Goal: Transaction & Acquisition: Purchase product/service

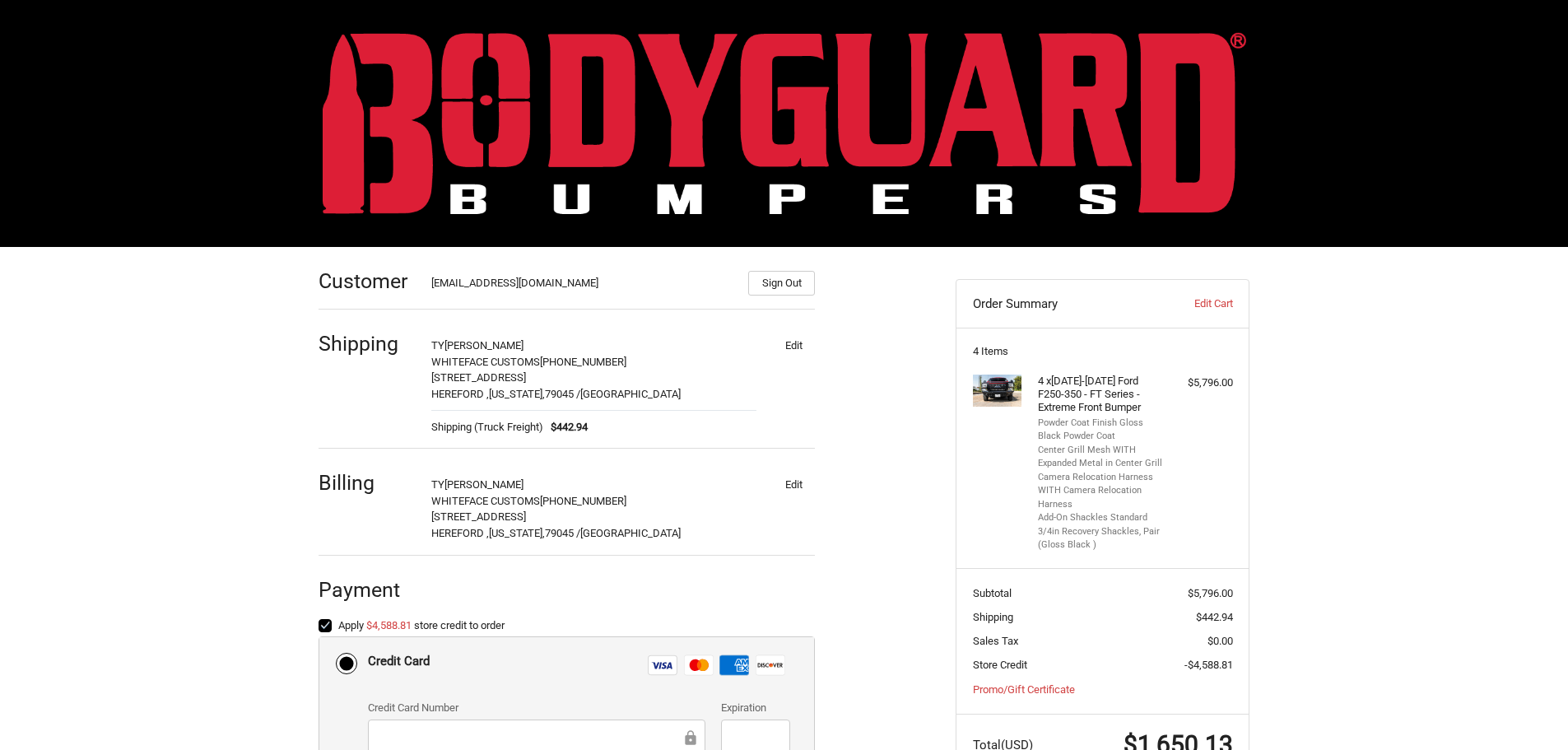
click at [747, 106] on img at bounding box center [784, 123] width 924 height 182
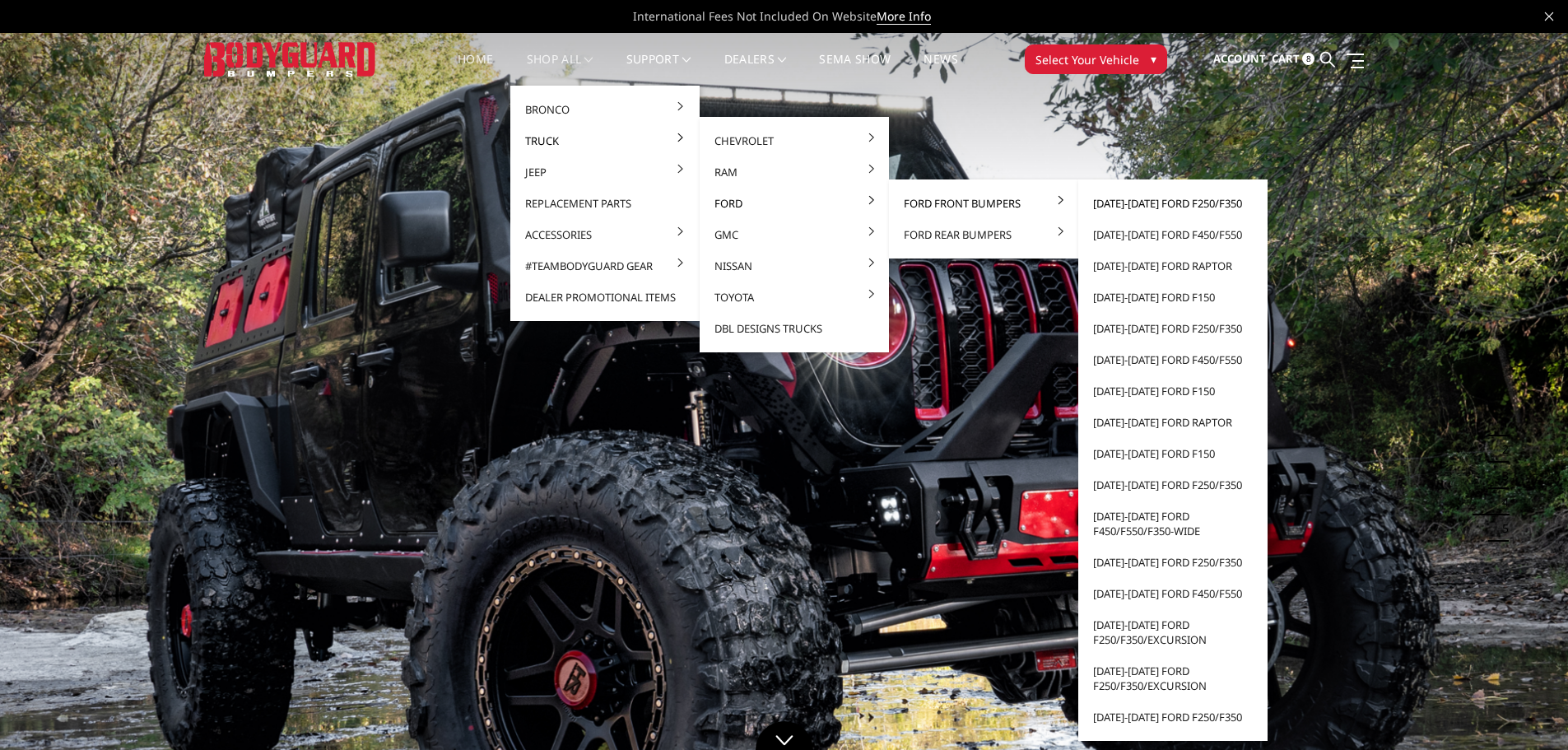
click at [1131, 194] on link "[DATE]-[DATE] Ford F250/F350" at bounding box center [1173, 203] width 176 height 31
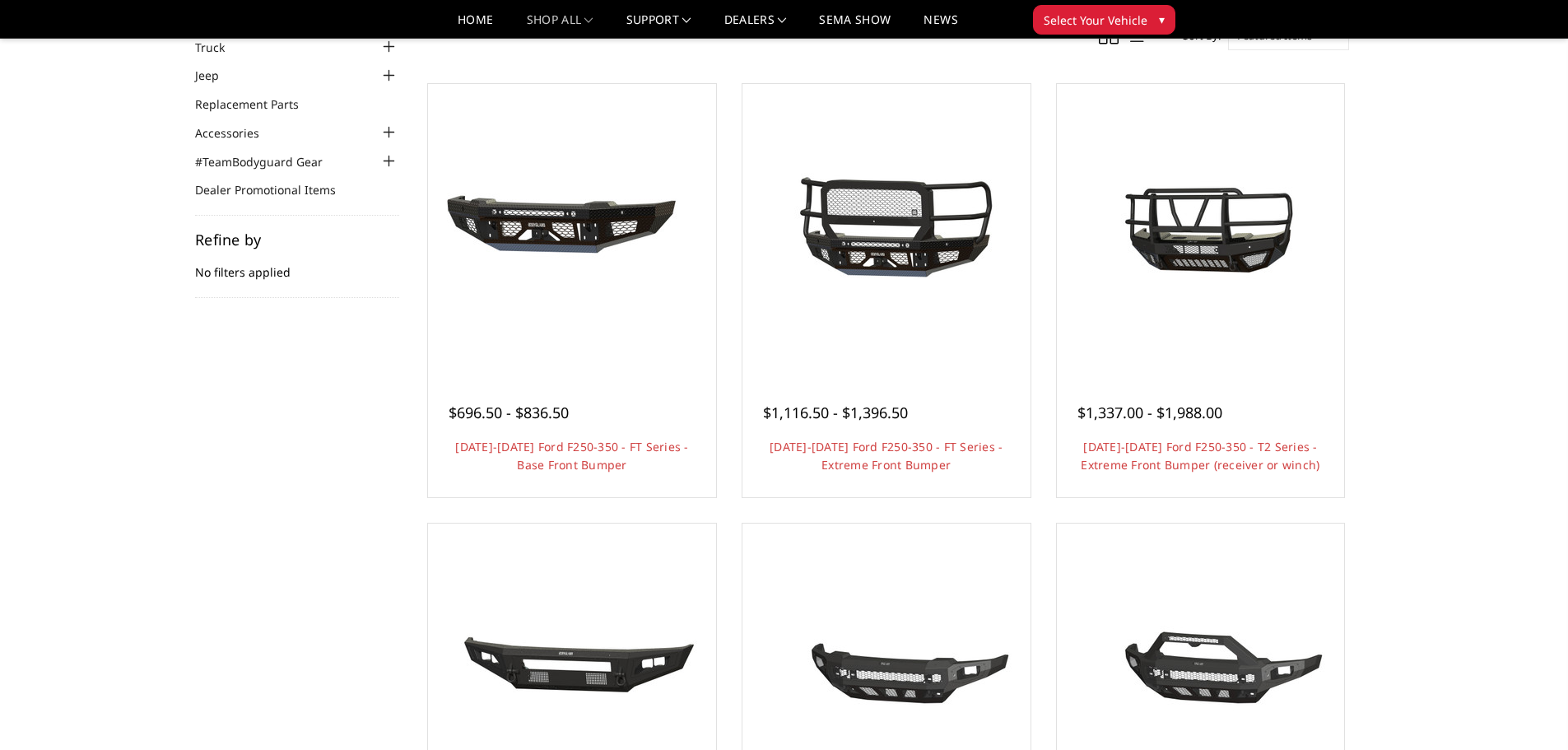
scroll to position [164, 0]
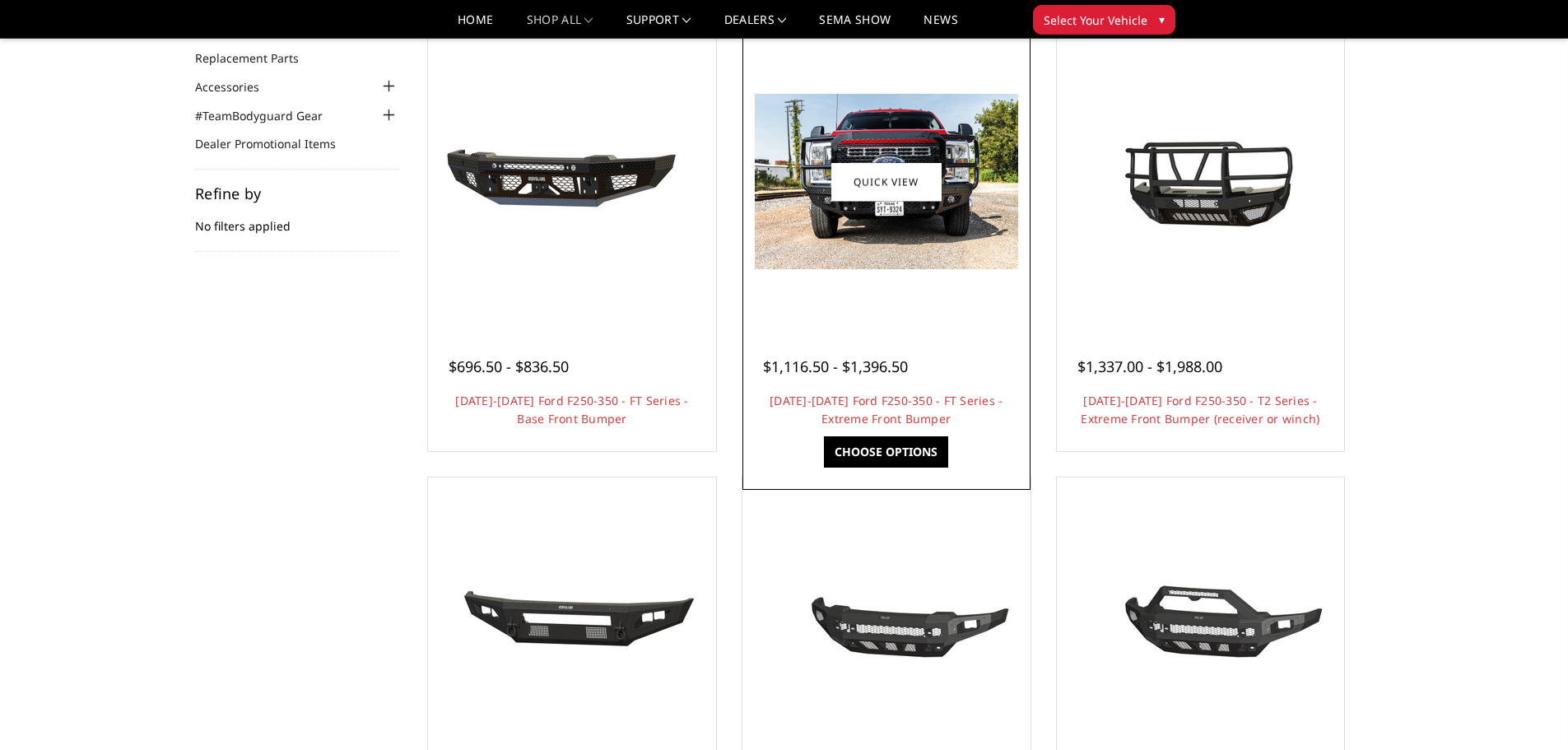
click at [860, 215] on img at bounding box center [886, 181] width 263 height 175
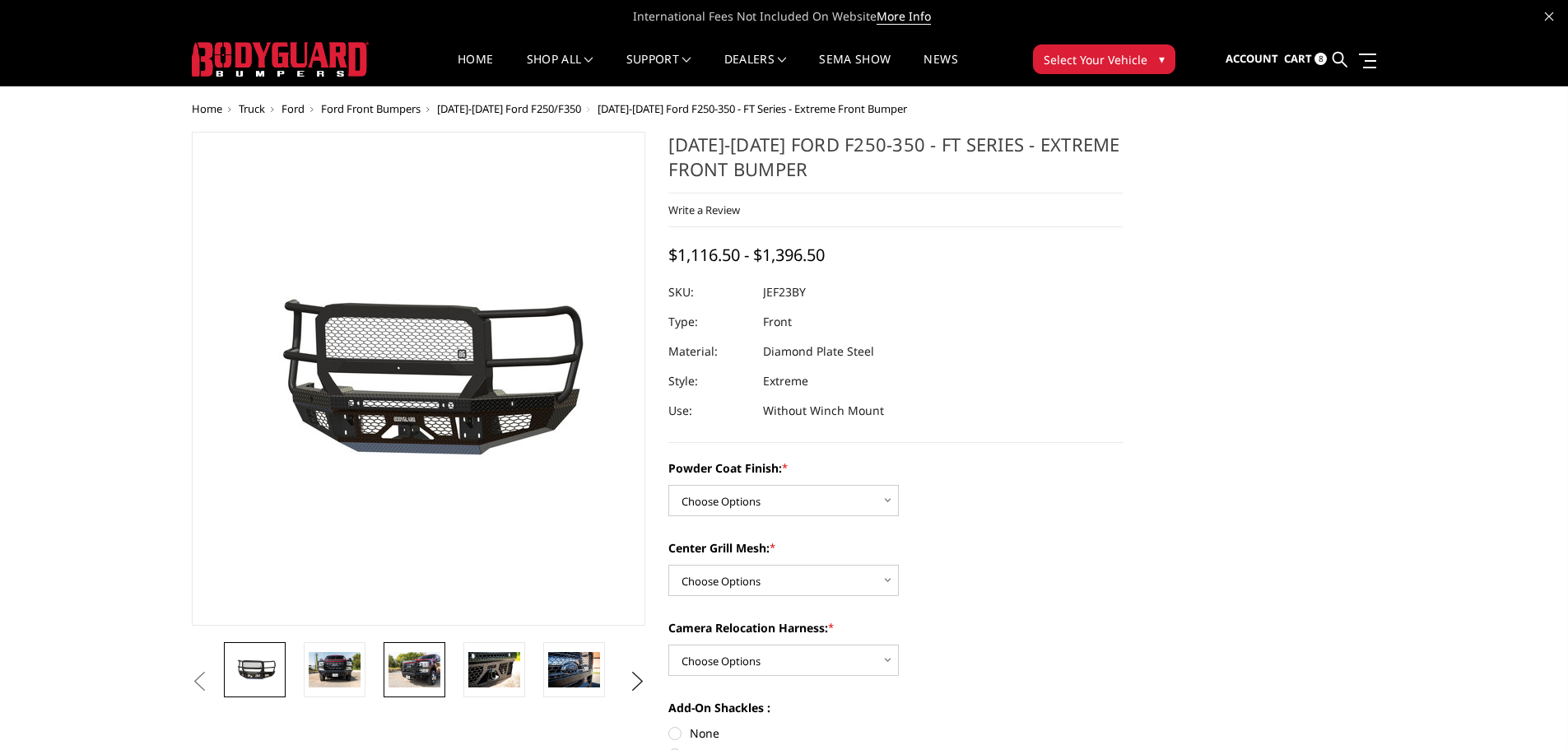
click at [404, 673] on img at bounding box center [414, 669] width 52 height 35
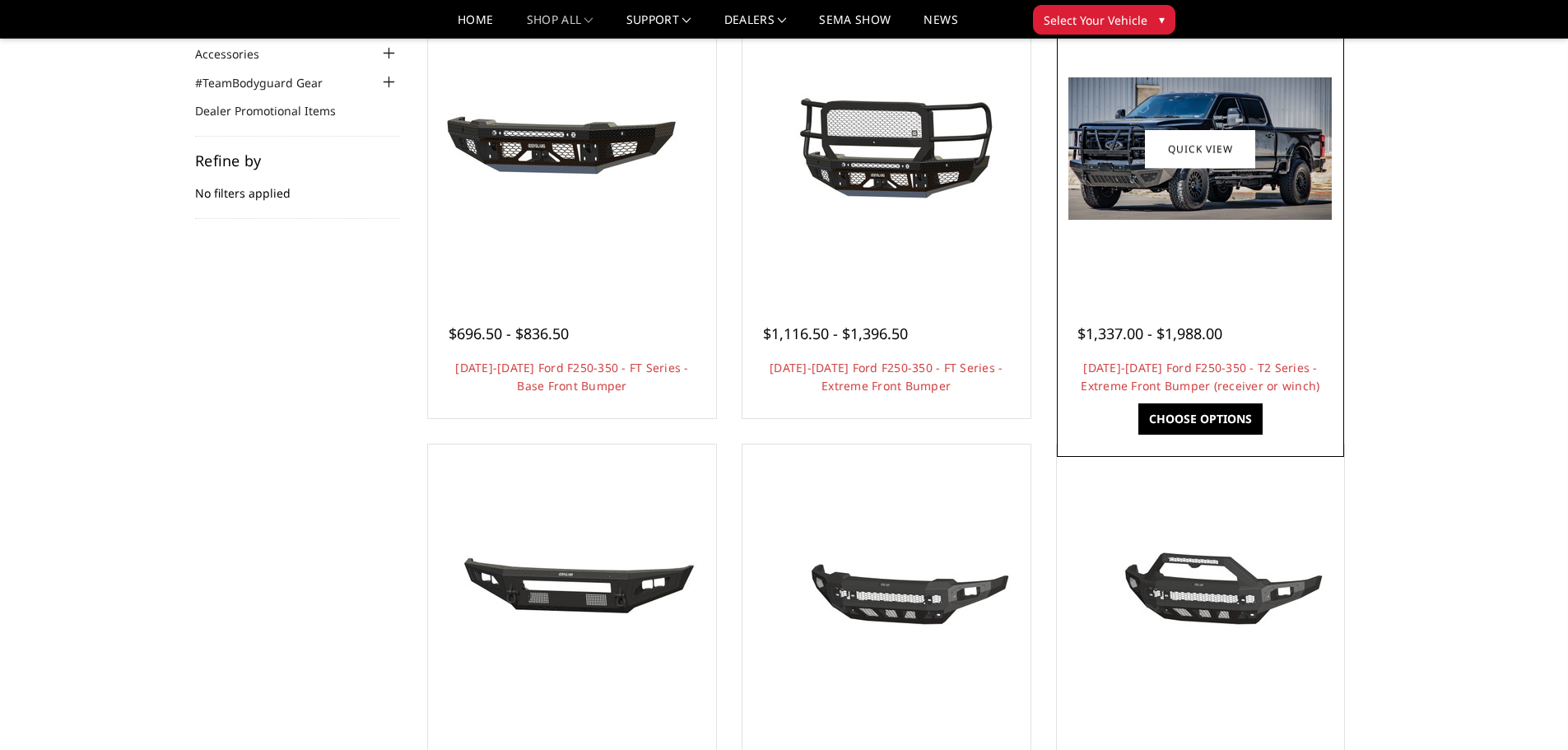
scroll to position [164, 0]
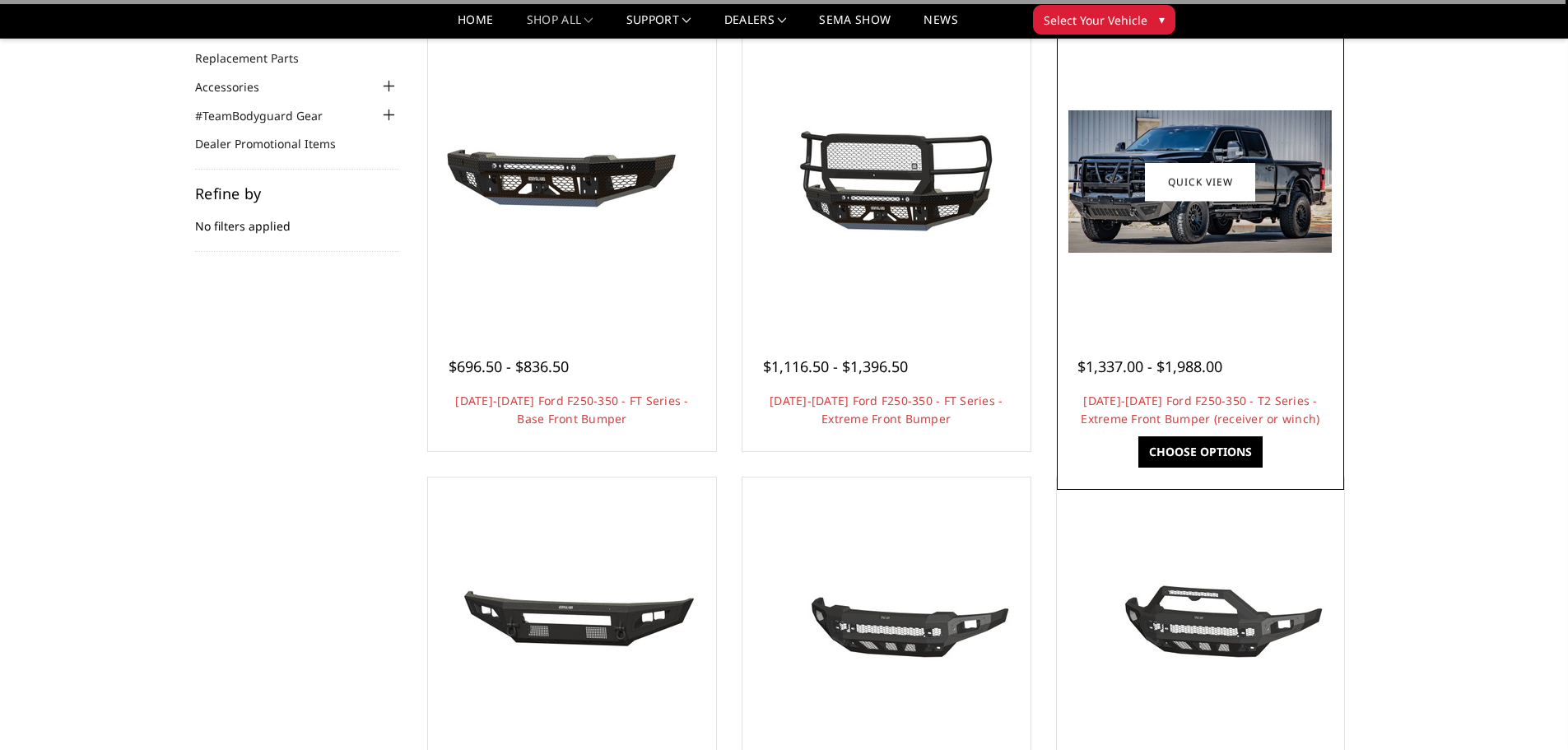
click at [1259, 275] on div at bounding box center [1201, 181] width 280 height 280
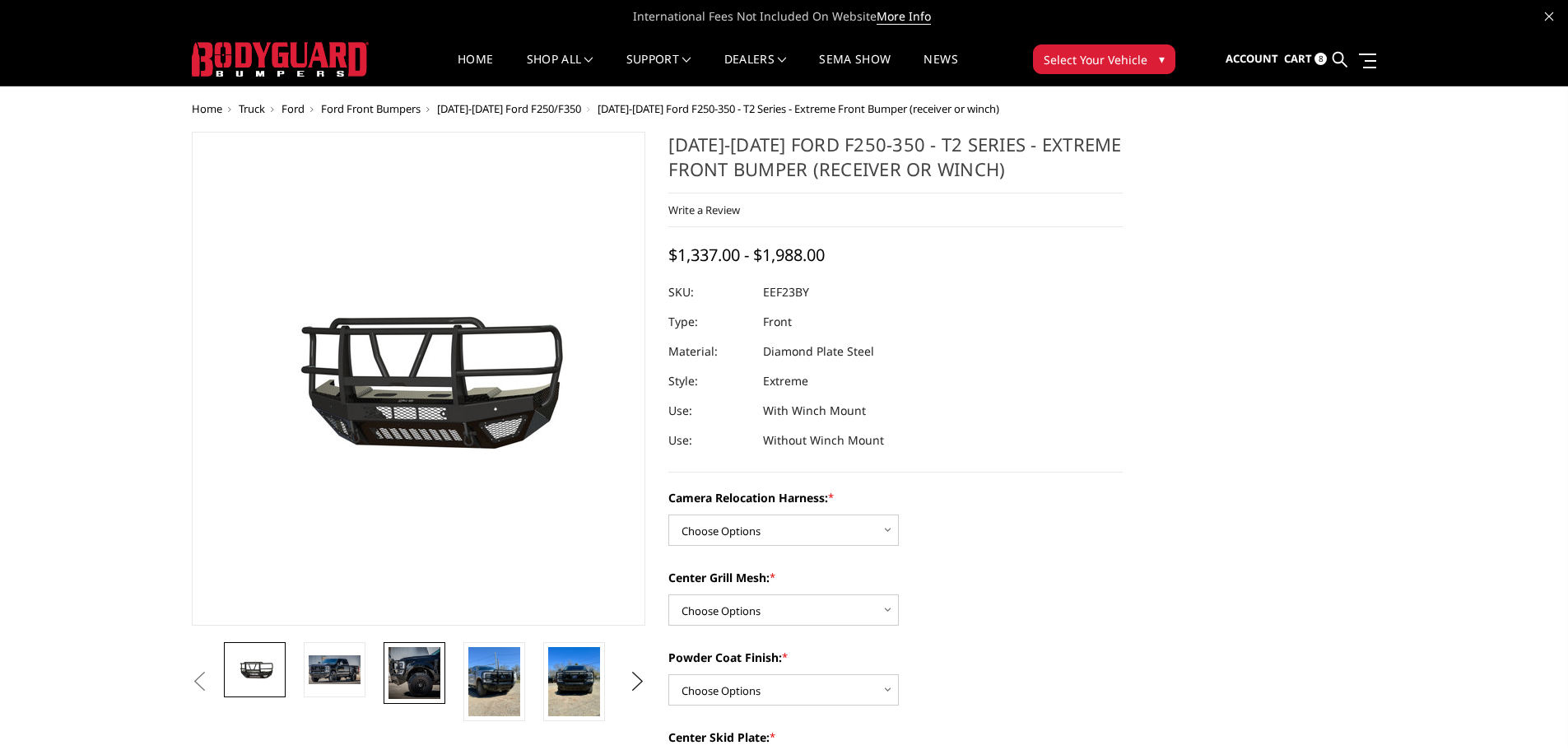
click at [422, 665] on img at bounding box center [414, 673] width 52 height 52
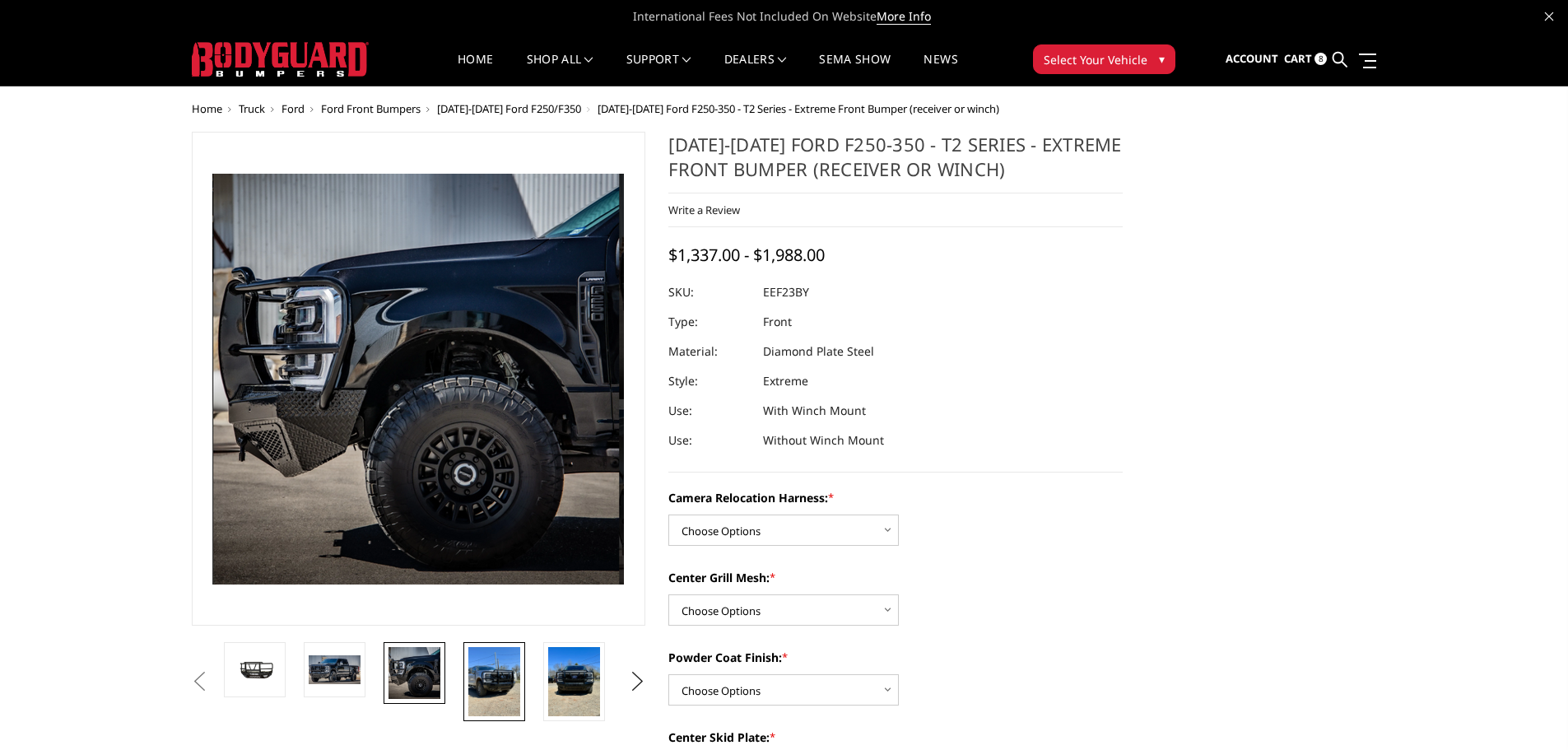
click at [478, 683] on img at bounding box center [494, 682] width 52 height 69
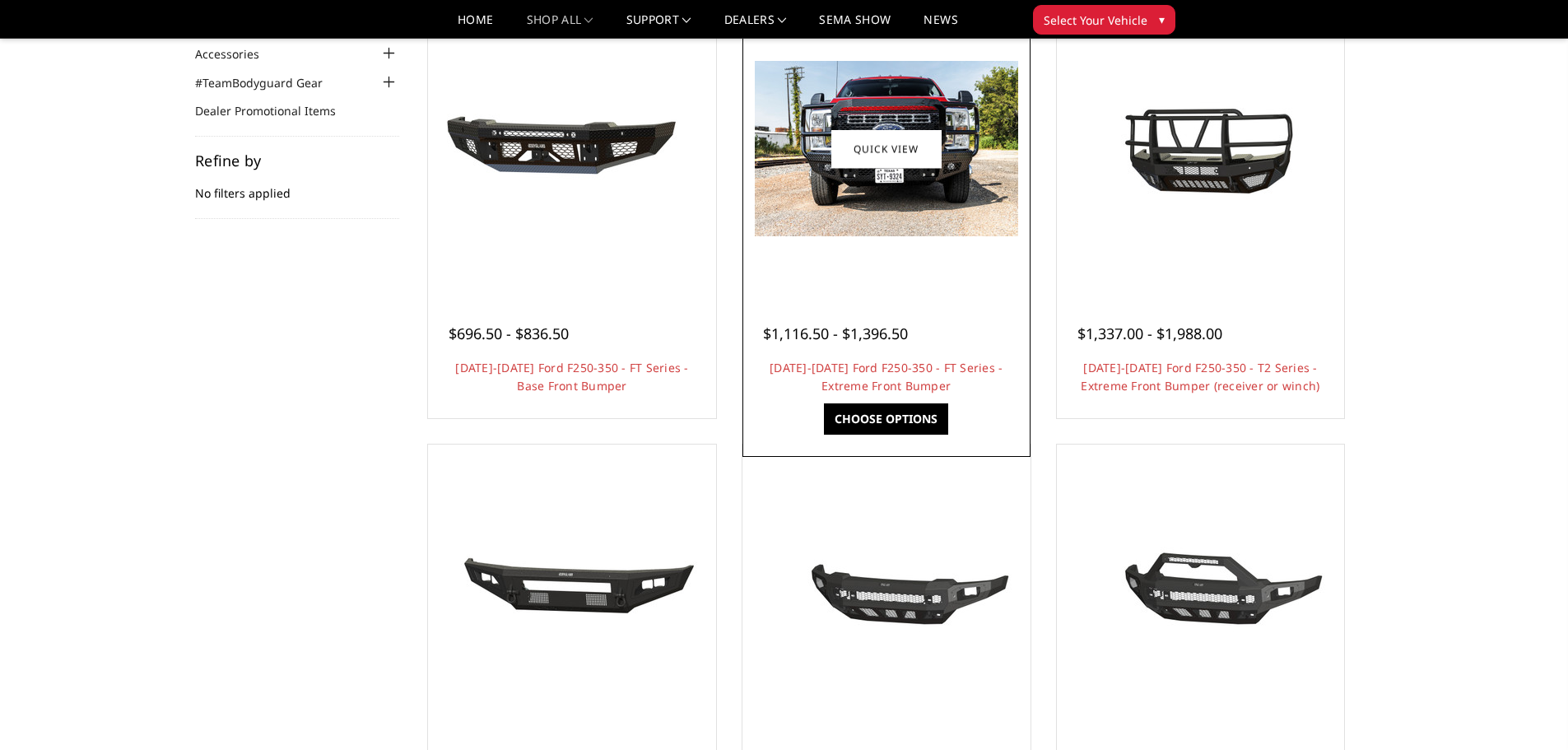
click at [934, 206] on img at bounding box center [886, 148] width 263 height 175
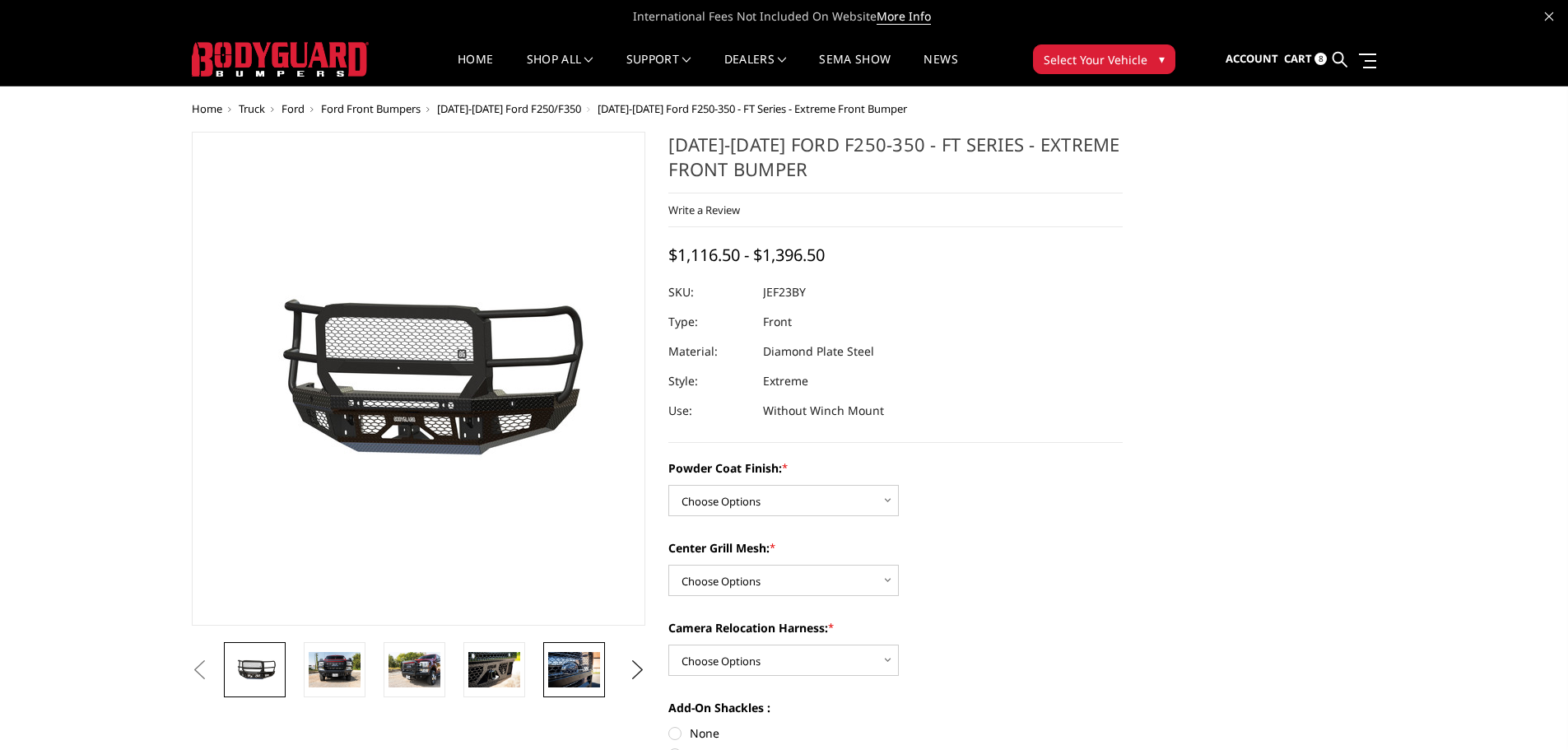
click at [574, 680] on img at bounding box center [574, 669] width 52 height 35
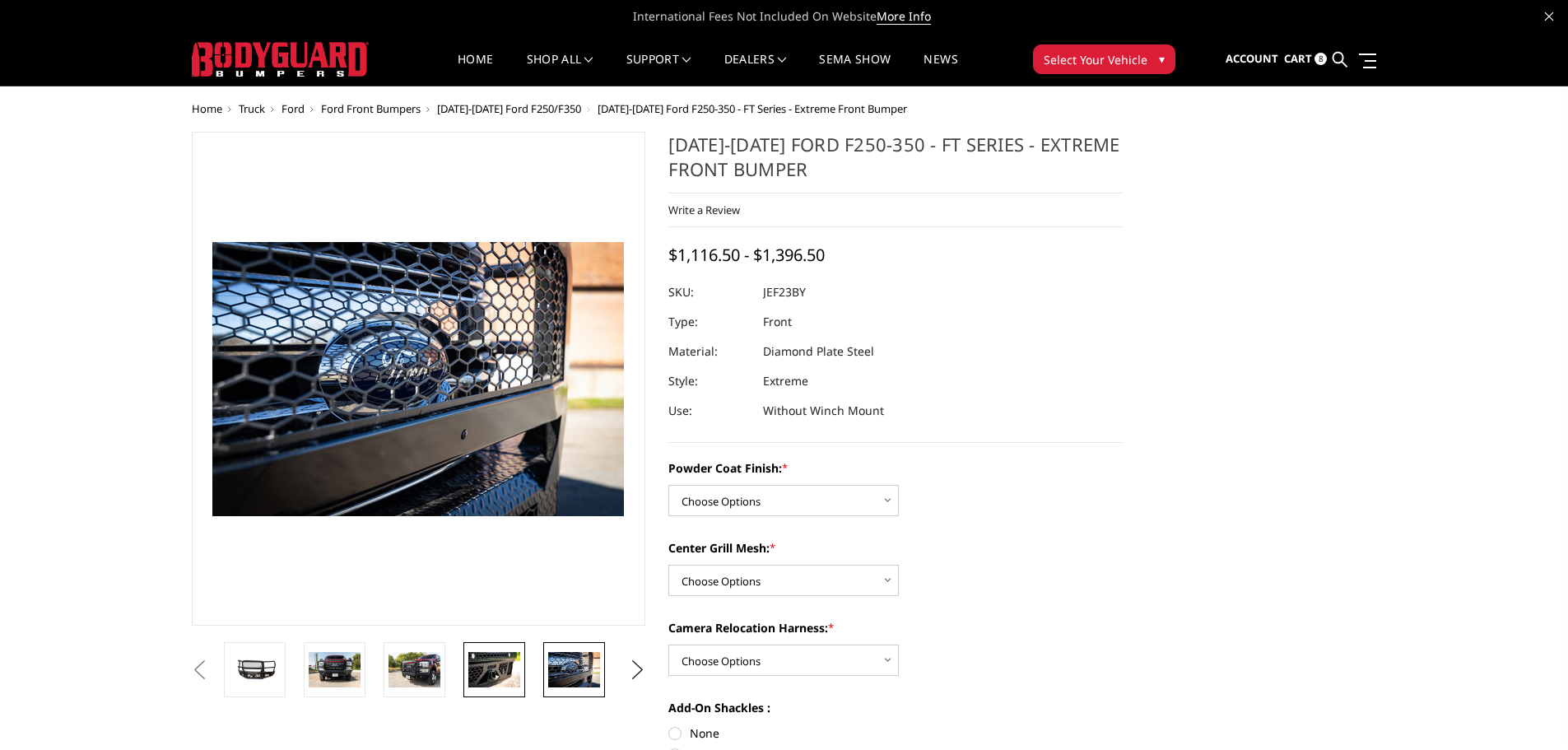
click at [480, 674] on img at bounding box center [494, 669] width 52 height 35
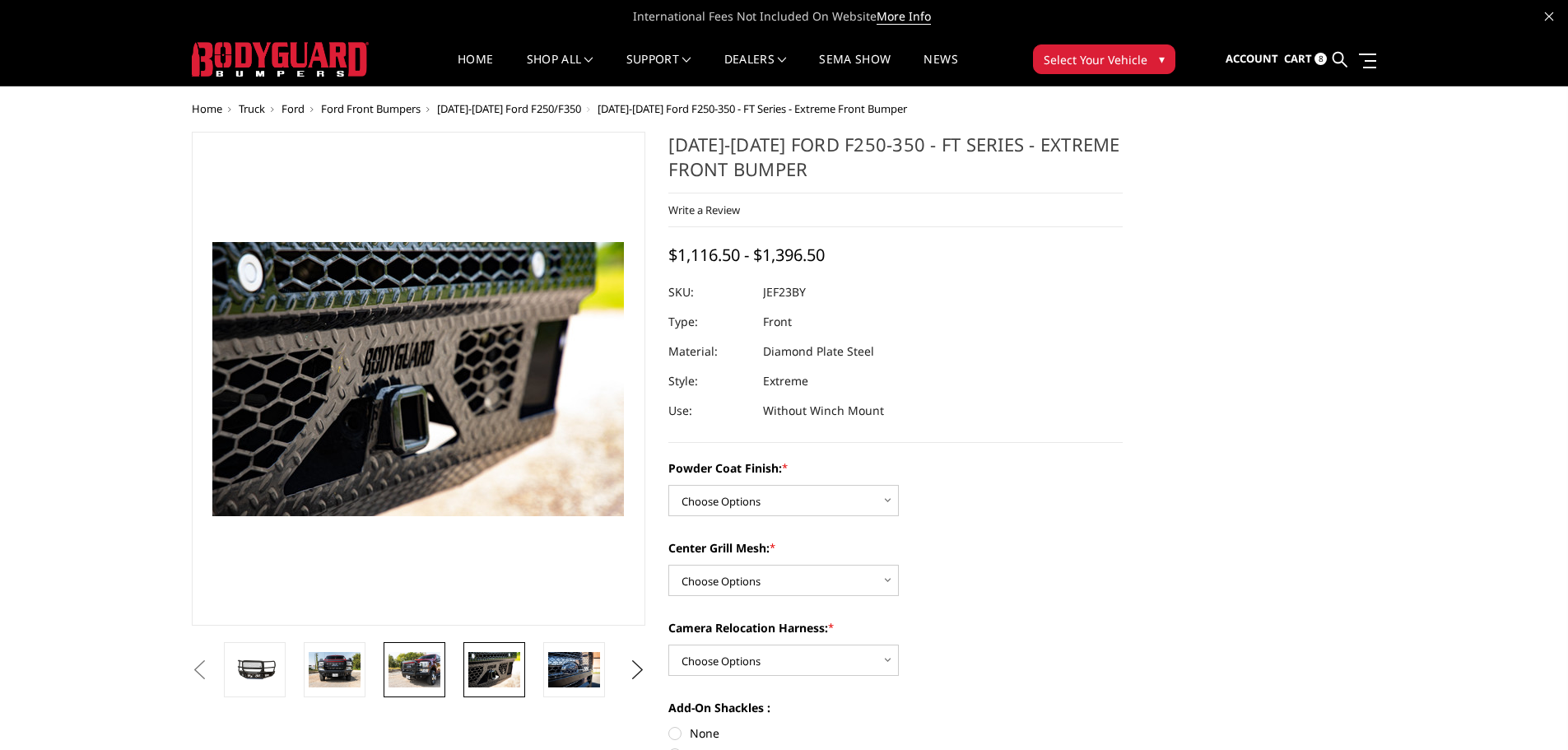
click at [432, 674] on img at bounding box center [414, 669] width 52 height 35
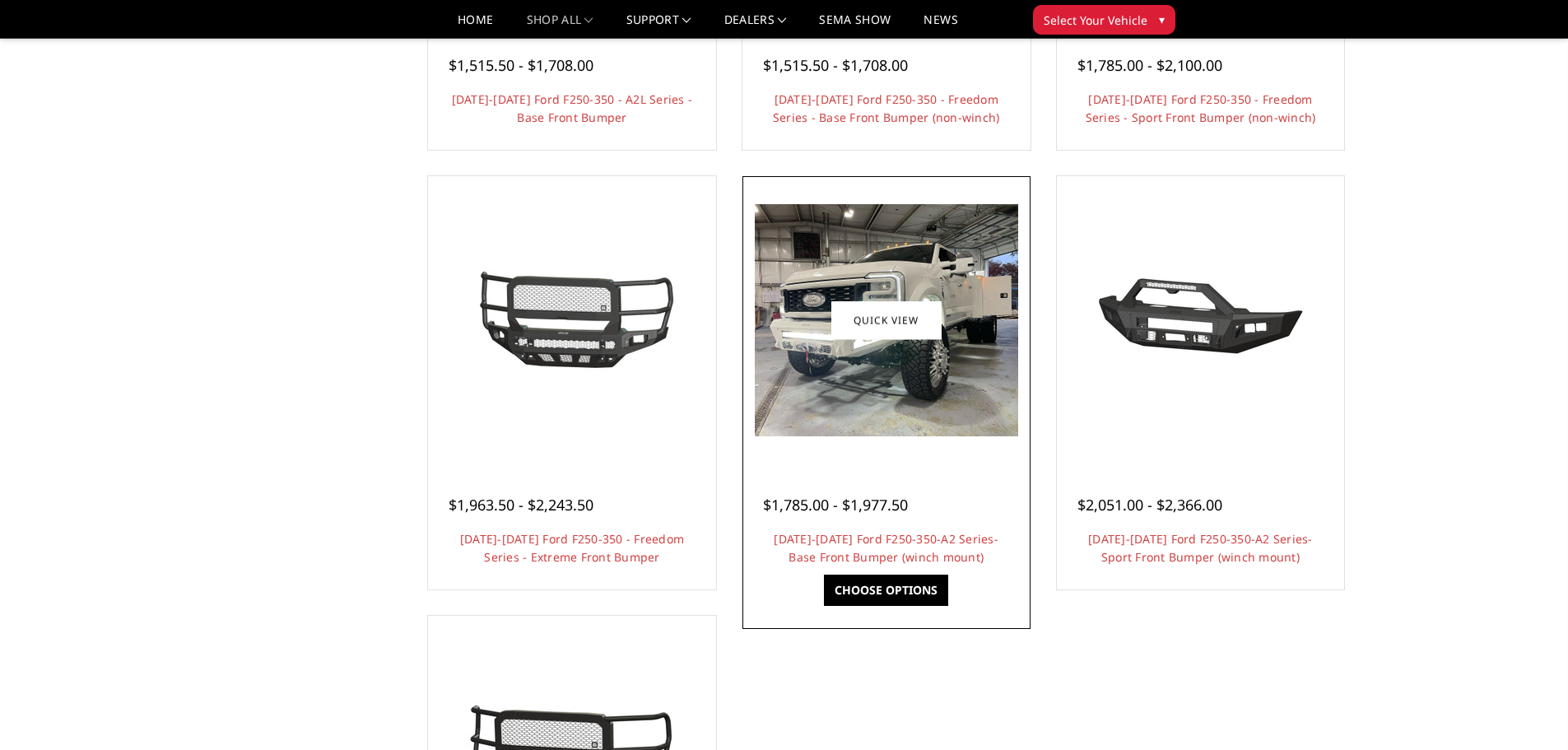
scroll to position [906, 0]
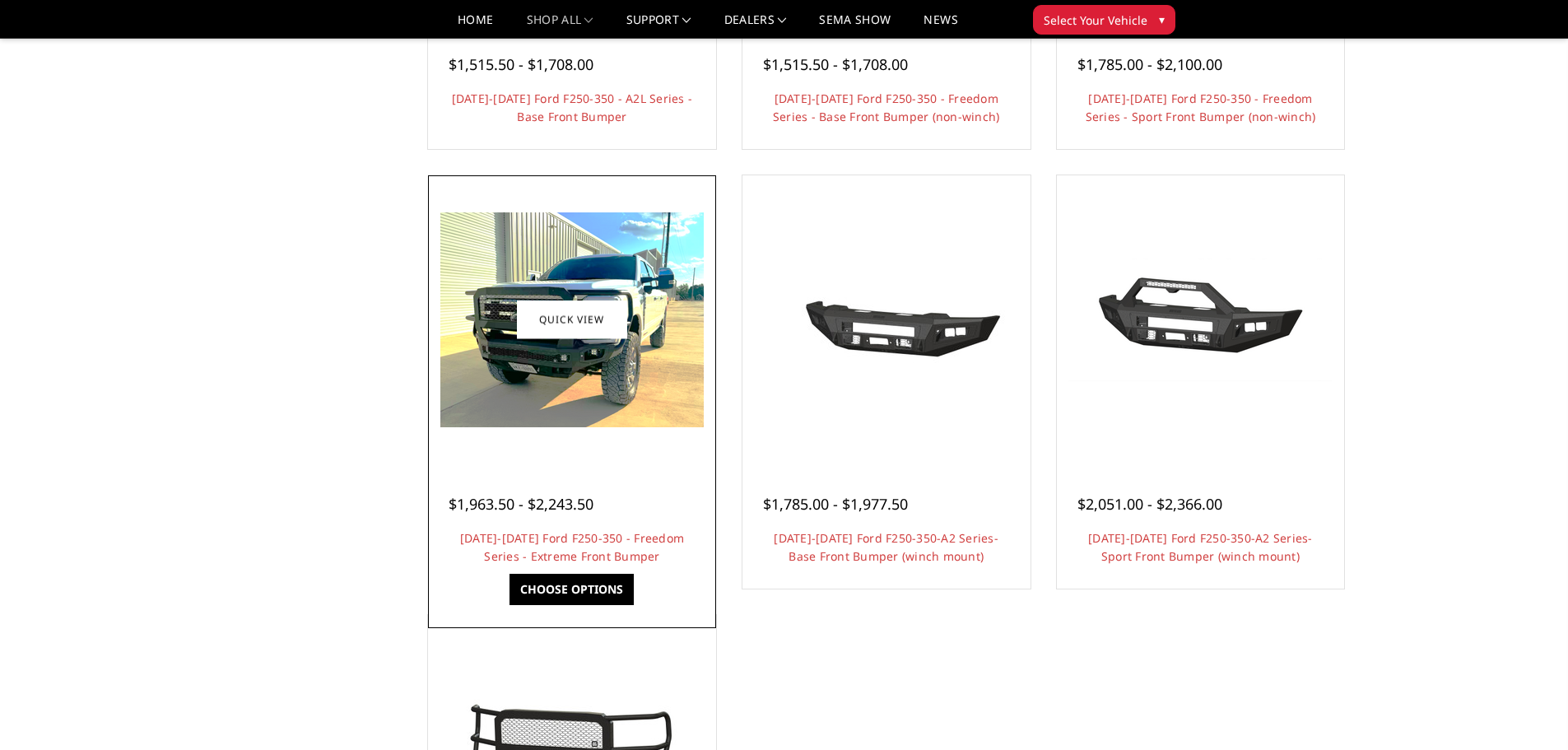
click at [579, 372] on img at bounding box center [572, 320] width 263 height 215
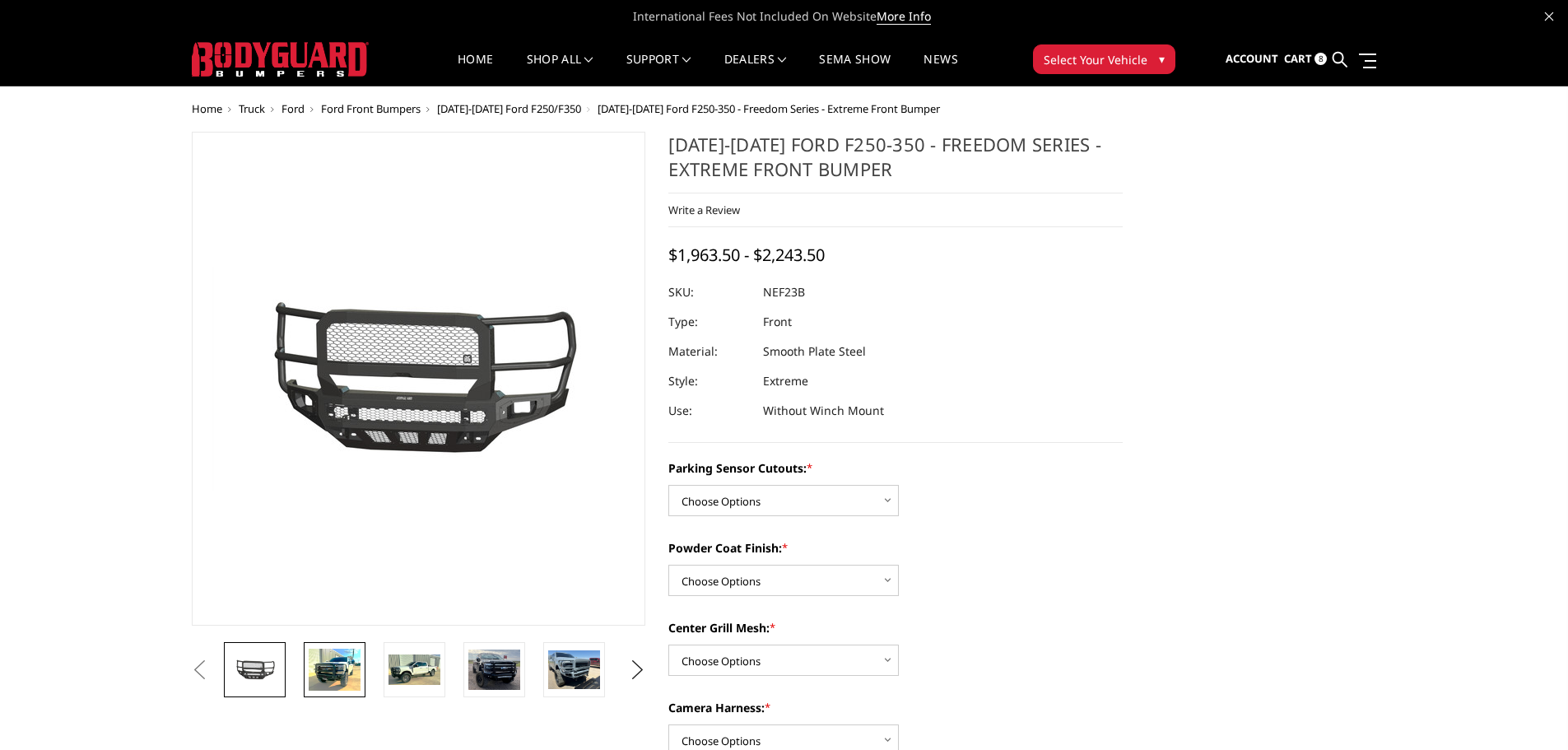
click at [318, 668] on img at bounding box center [334, 669] width 52 height 42
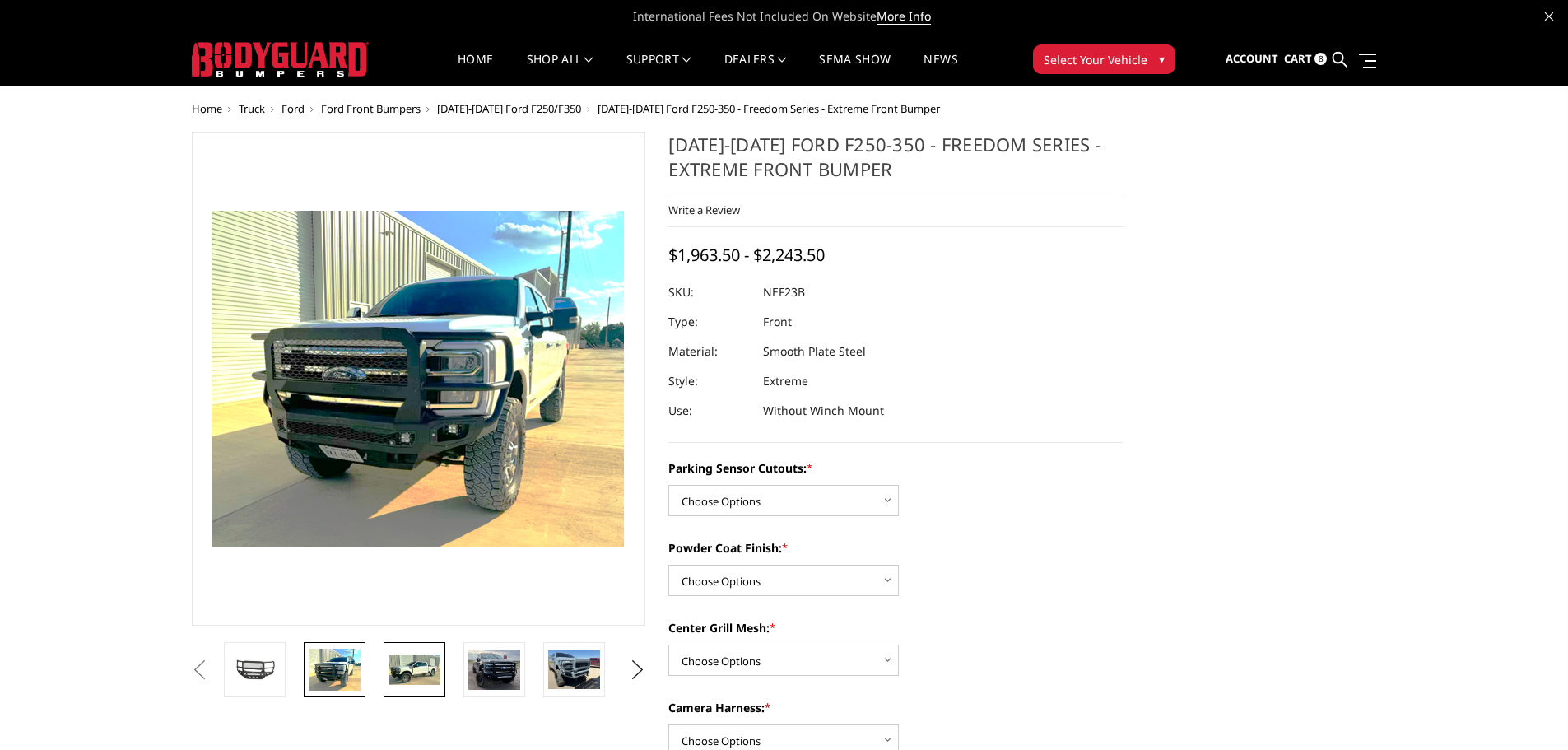
click at [399, 672] on img at bounding box center [414, 669] width 52 height 31
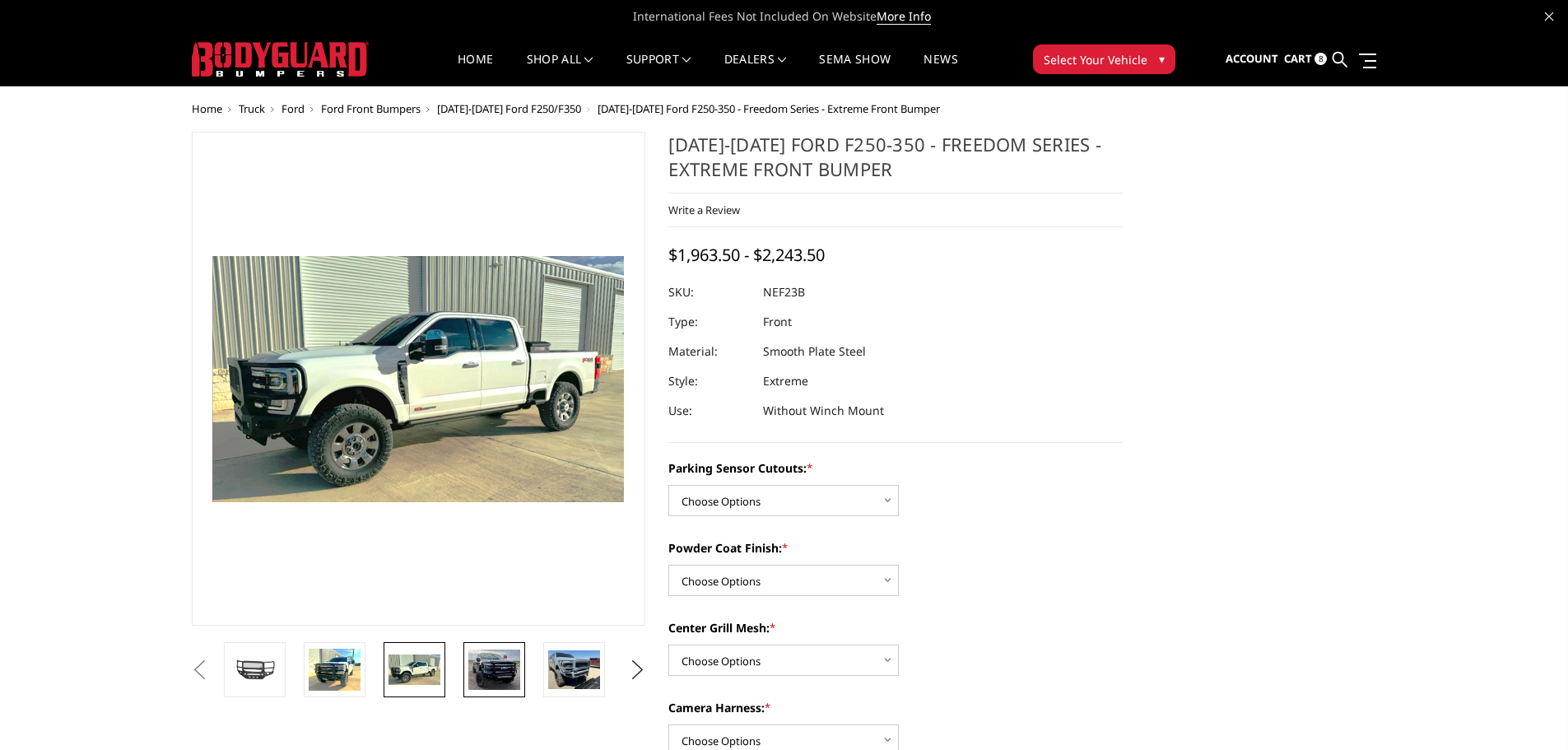
click at [484, 671] on img at bounding box center [494, 669] width 52 height 40
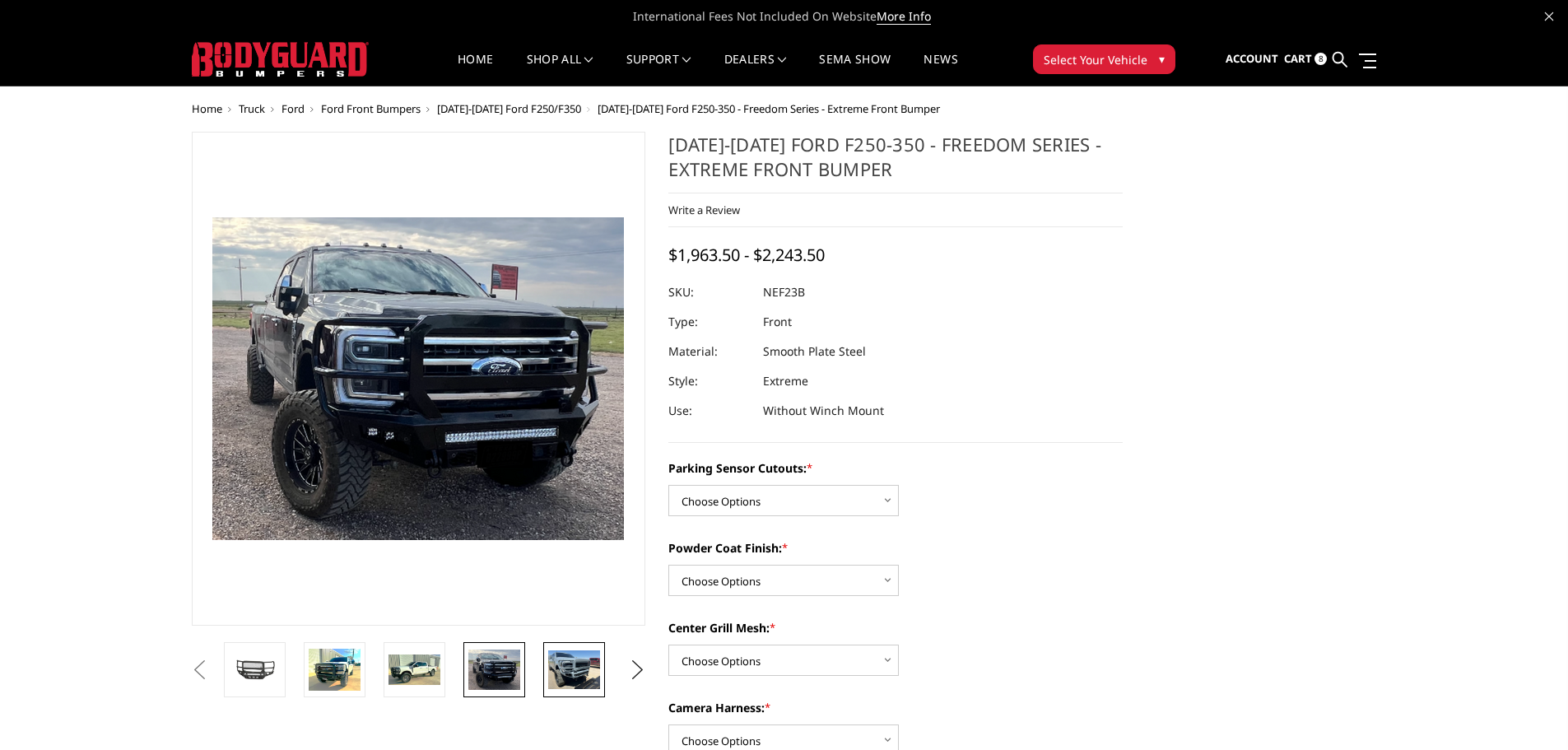
click at [560, 664] on img at bounding box center [574, 670] width 52 height 39
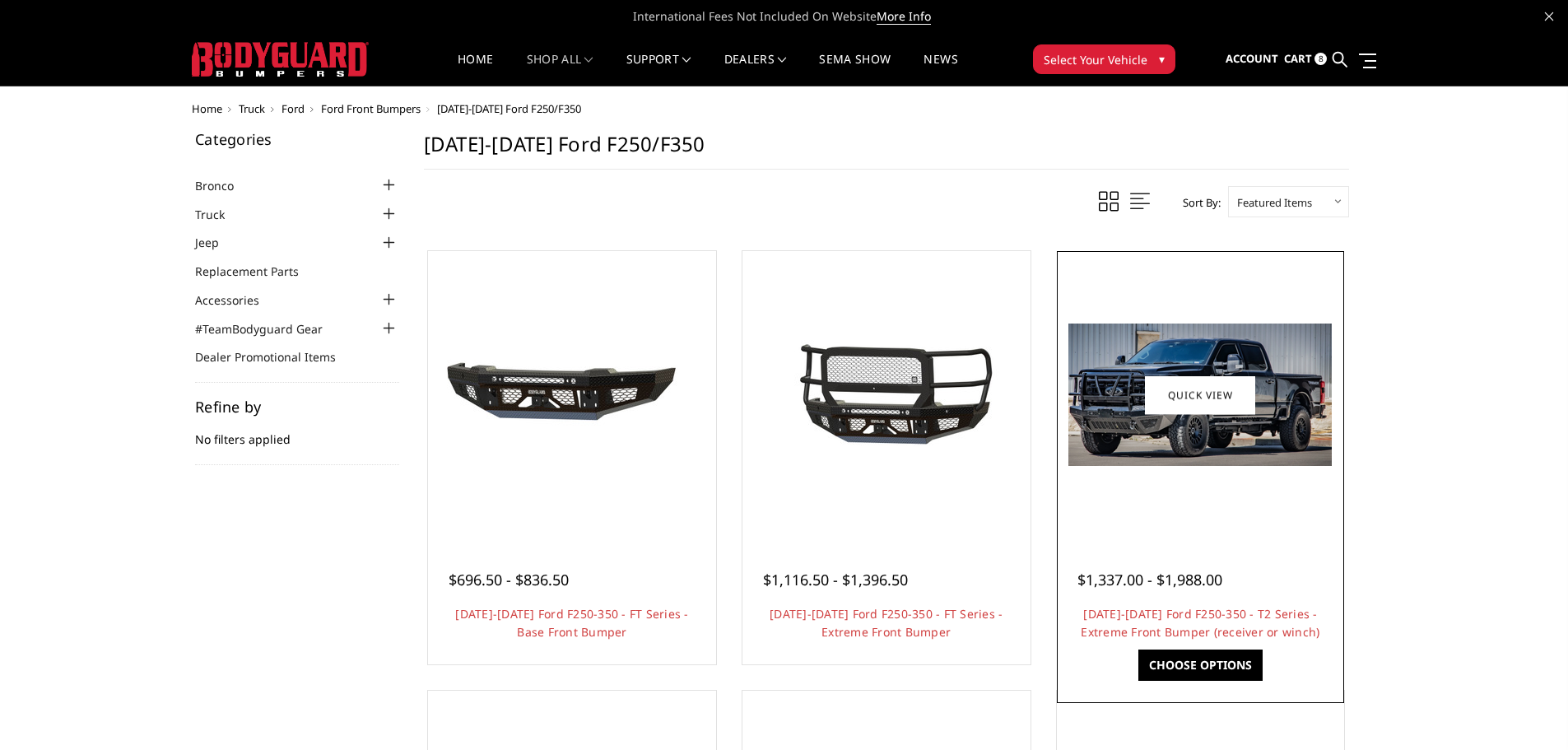
click at [1267, 485] on div at bounding box center [1201, 395] width 280 height 280
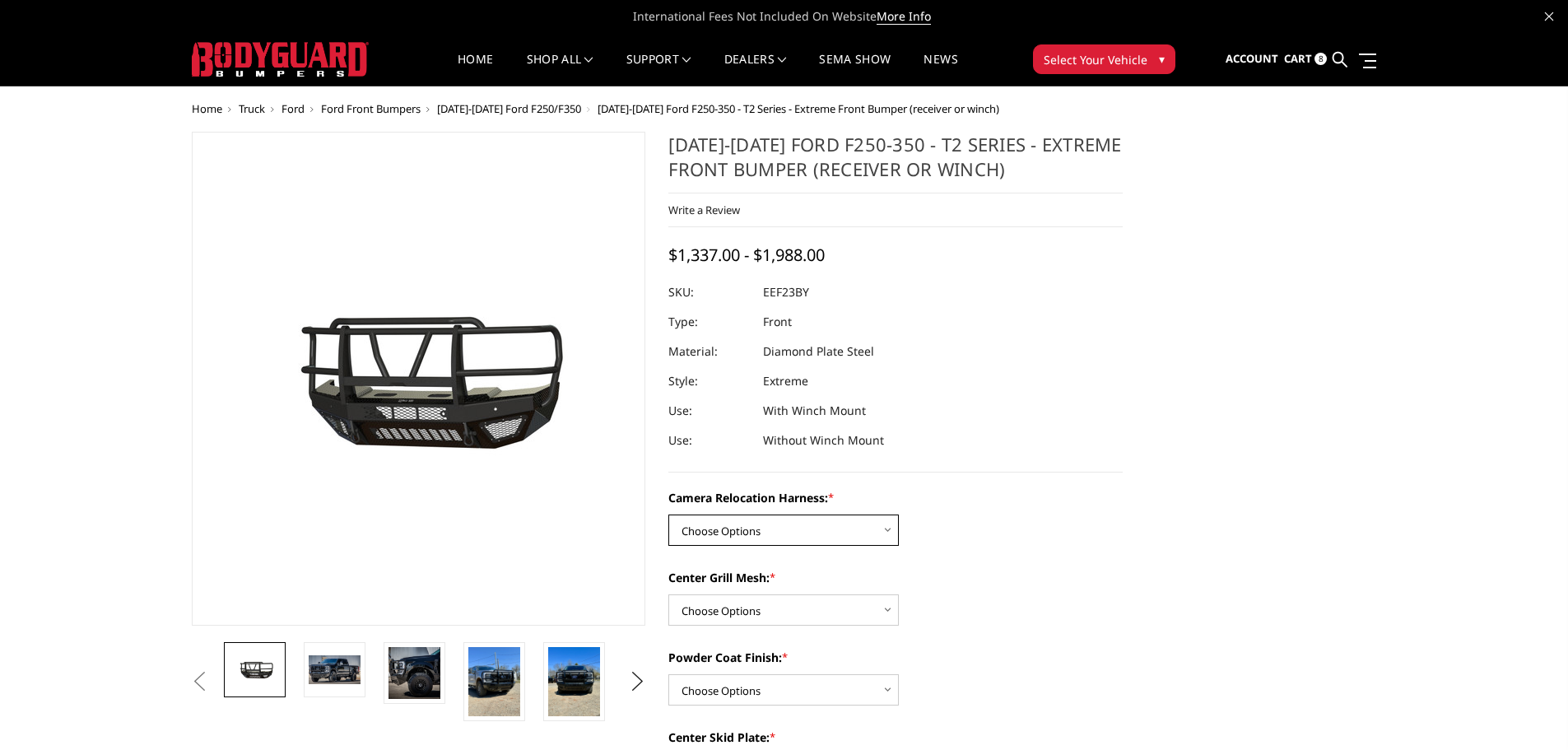
click at [771, 518] on select "Choose Options Without camera harness With camera harness" at bounding box center [783, 530] width 230 height 31
select select "3753"
click at [668, 515] on select "Choose Options Without camera harness With camera harness" at bounding box center [783, 530] width 230 height 31
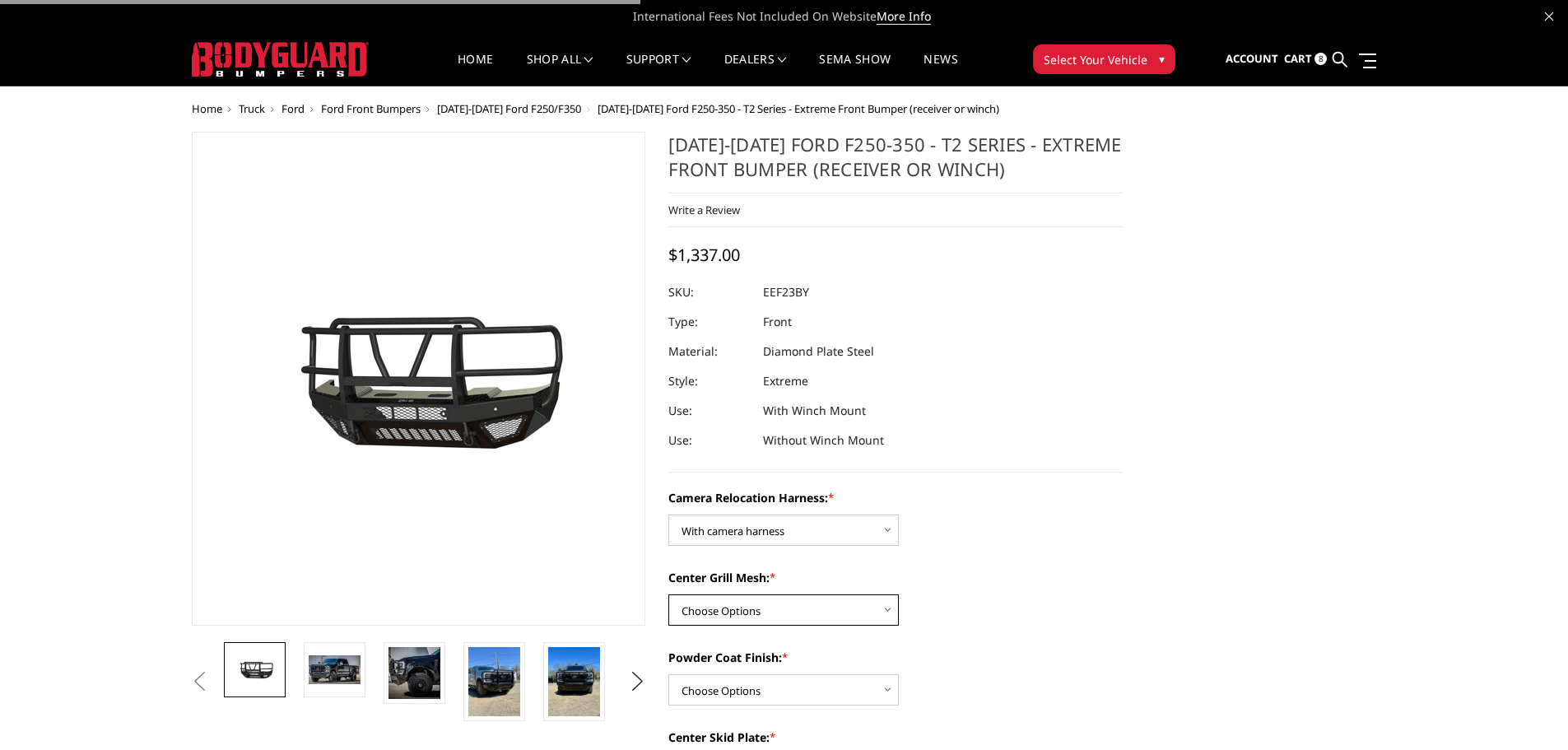
click at [756, 610] on select "Choose Options Without expanded metal With expanded metal" at bounding box center [783, 610] width 230 height 31
click at [668, 594] on select "Choose Options Without expanded metal With expanded metal" at bounding box center [783, 610] width 230 height 31
click at [728, 616] on select "Choose Options Without expanded metal With expanded metal" at bounding box center [783, 610] width 230 height 31
select select "3751"
click at [668, 594] on select "Choose Options Without expanded metal With expanded metal" at bounding box center [783, 610] width 230 height 31
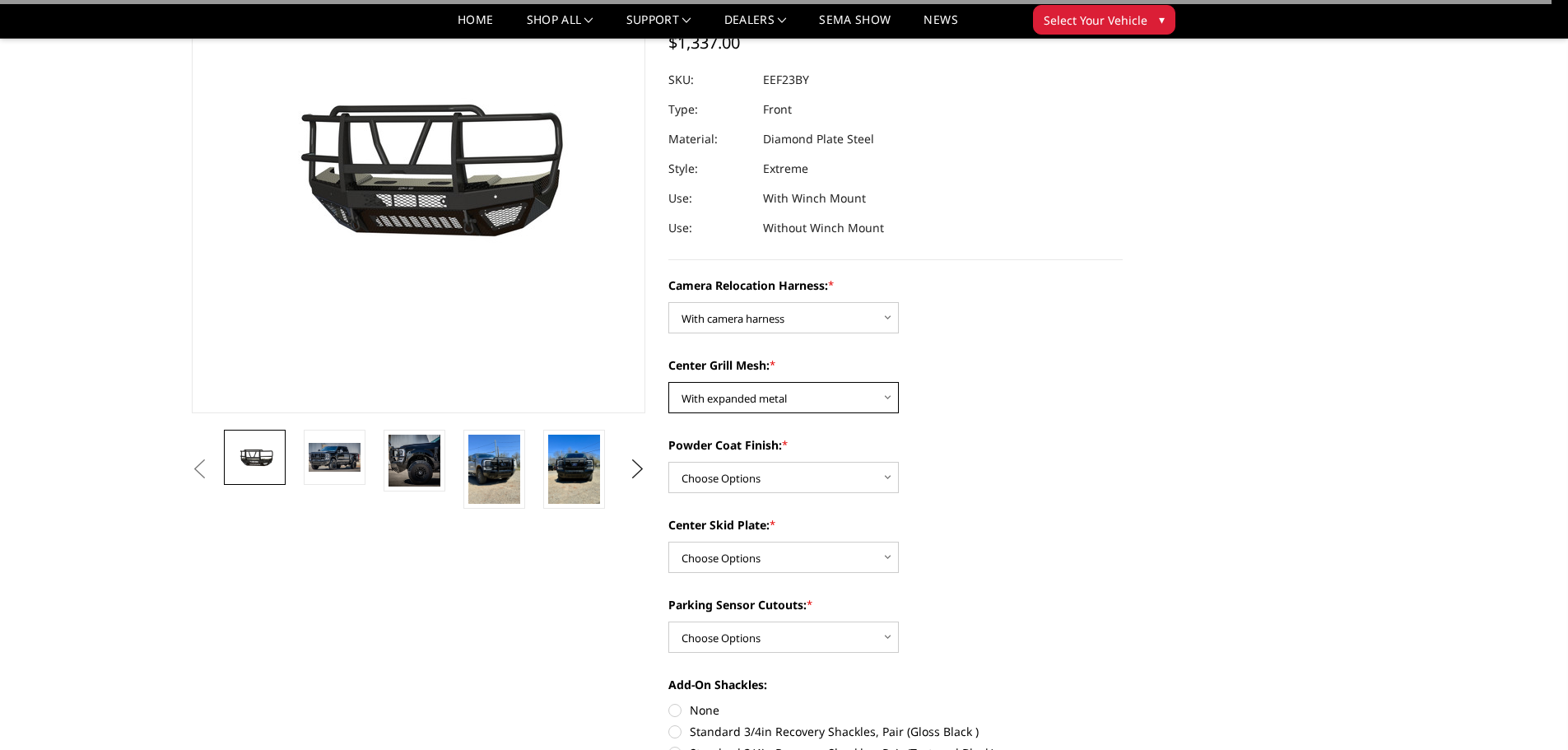
scroll to position [164, 0]
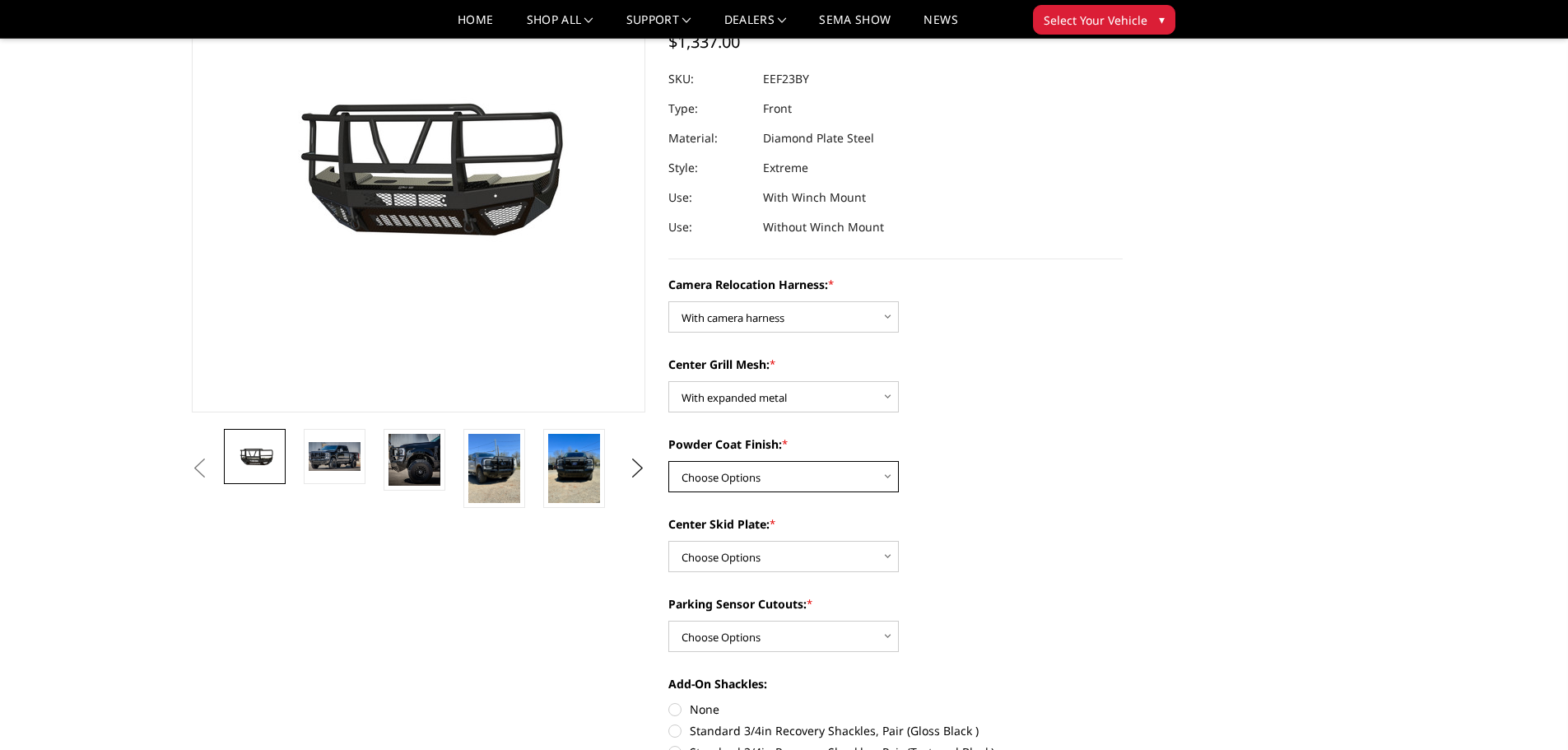
click at [787, 464] on select "Choose Options Textured Black Powder Coat Gloss Black Powder Coat Bare Metal" at bounding box center [783, 476] width 230 height 31
select select "3749"
click at [668, 461] on select "Choose Options Textured Black Powder Coat Gloss Black Powder Coat Bare Metal" at bounding box center [783, 476] width 230 height 31
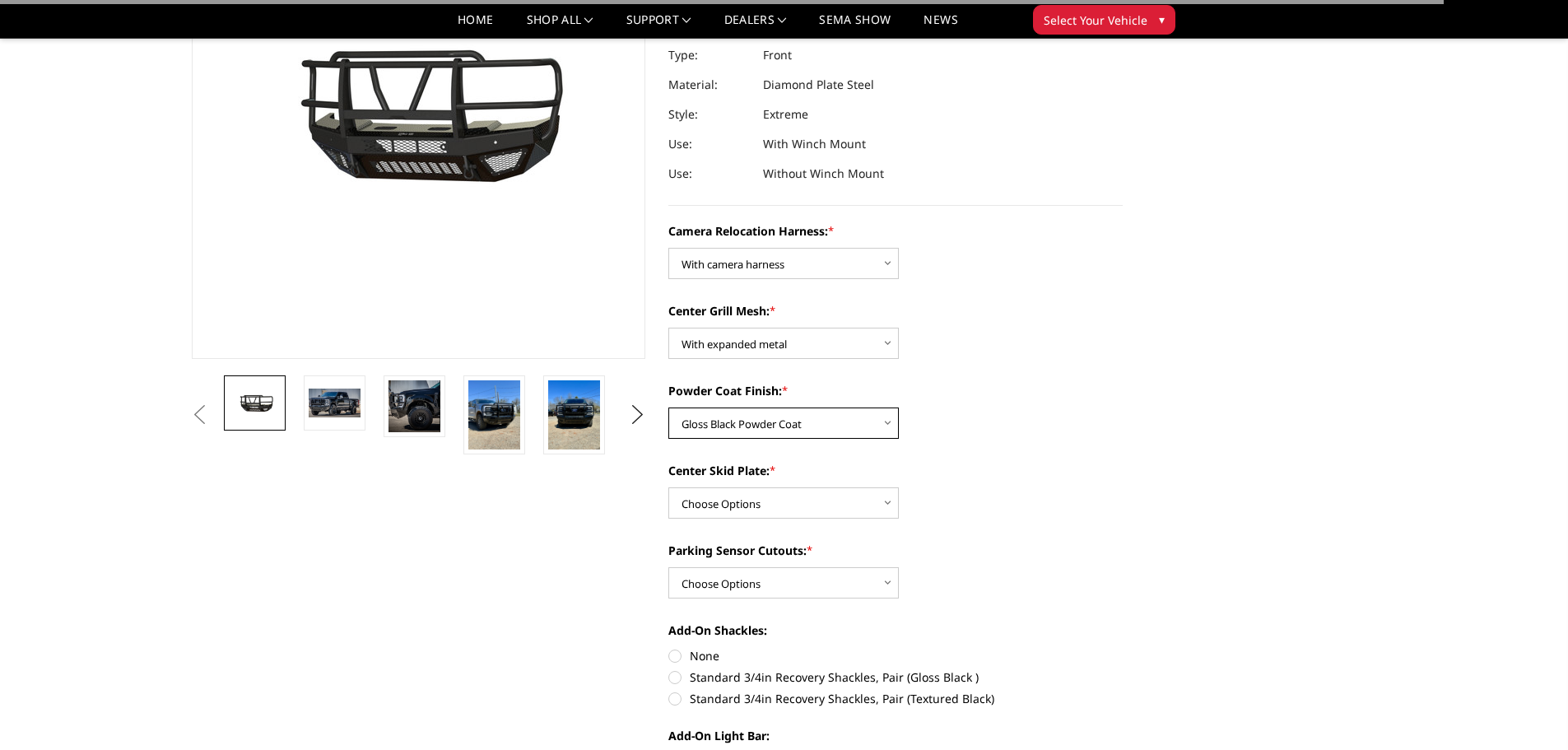
scroll to position [247, 0]
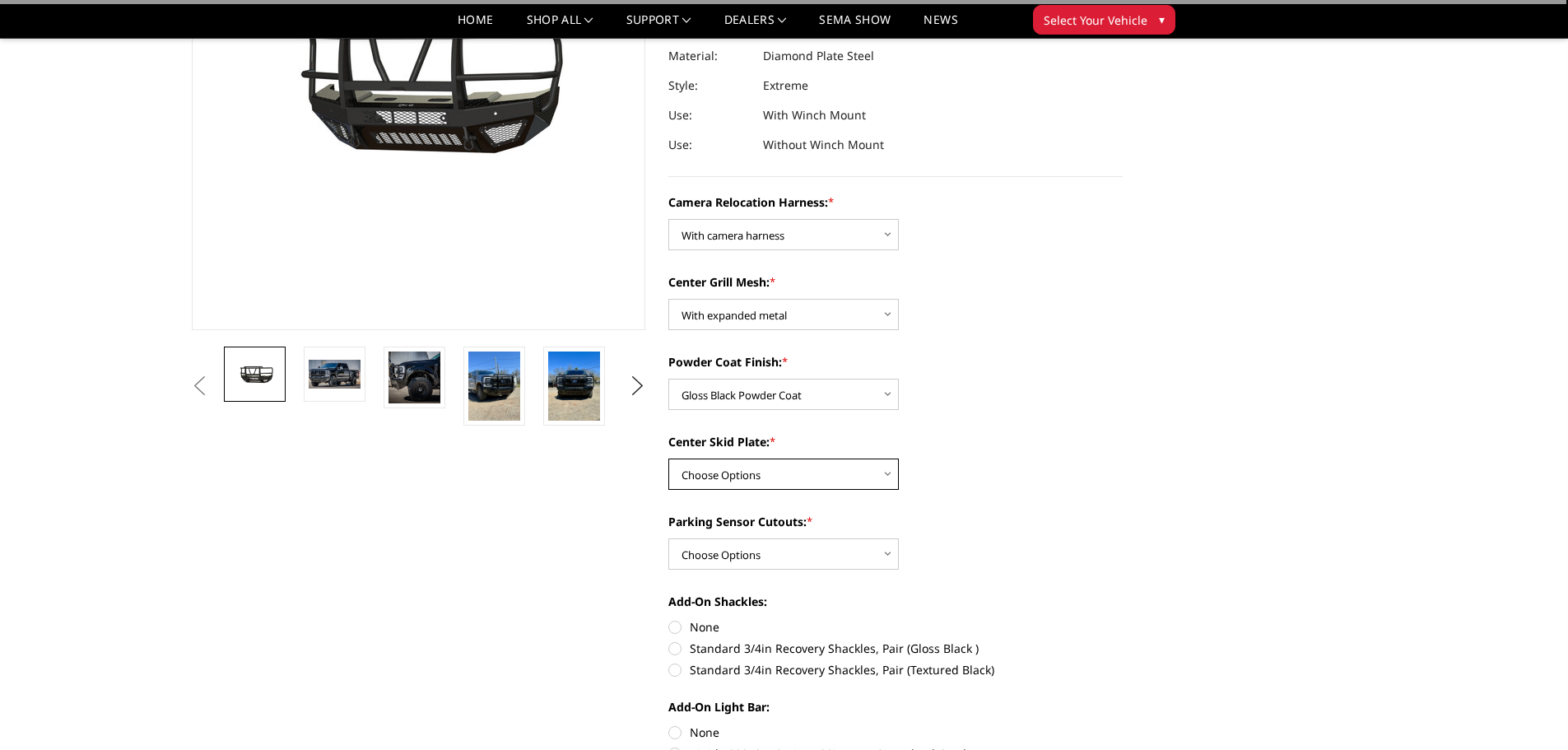
click at [755, 463] on select "Choose Options Winch Mount Skid Plate Standard Skid Plate (included) 2" Receive…" at bounding box center [783, 474] width 230 height 31
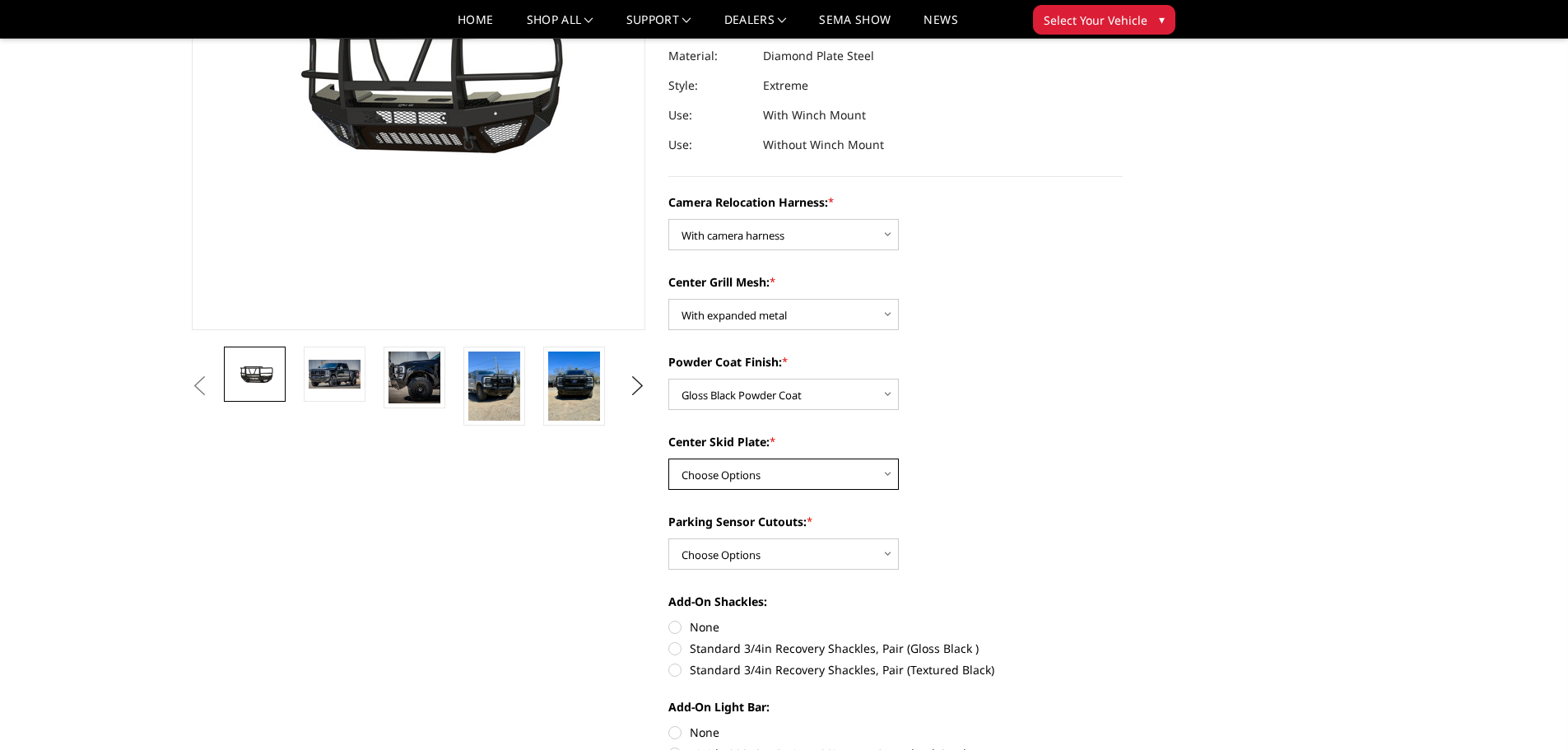
select select "3745"
click at [668, 459] on select "Choose Options Winch Mount Skid Plate Standard Skid Plate (included) 2" Receive…" at bounding box center [783, 474] width 230 height 31
click at [753, 554] on select "Choose Options Yes - With Parking Sensor Cutouts" at bounding box center [783, 554] width 230 height 31
select select "3744"
click at [668, 539] on select "Choose Options Yes - With Parking Sensor Cutouts" at bounding box center [783, 554] width 230 height 31
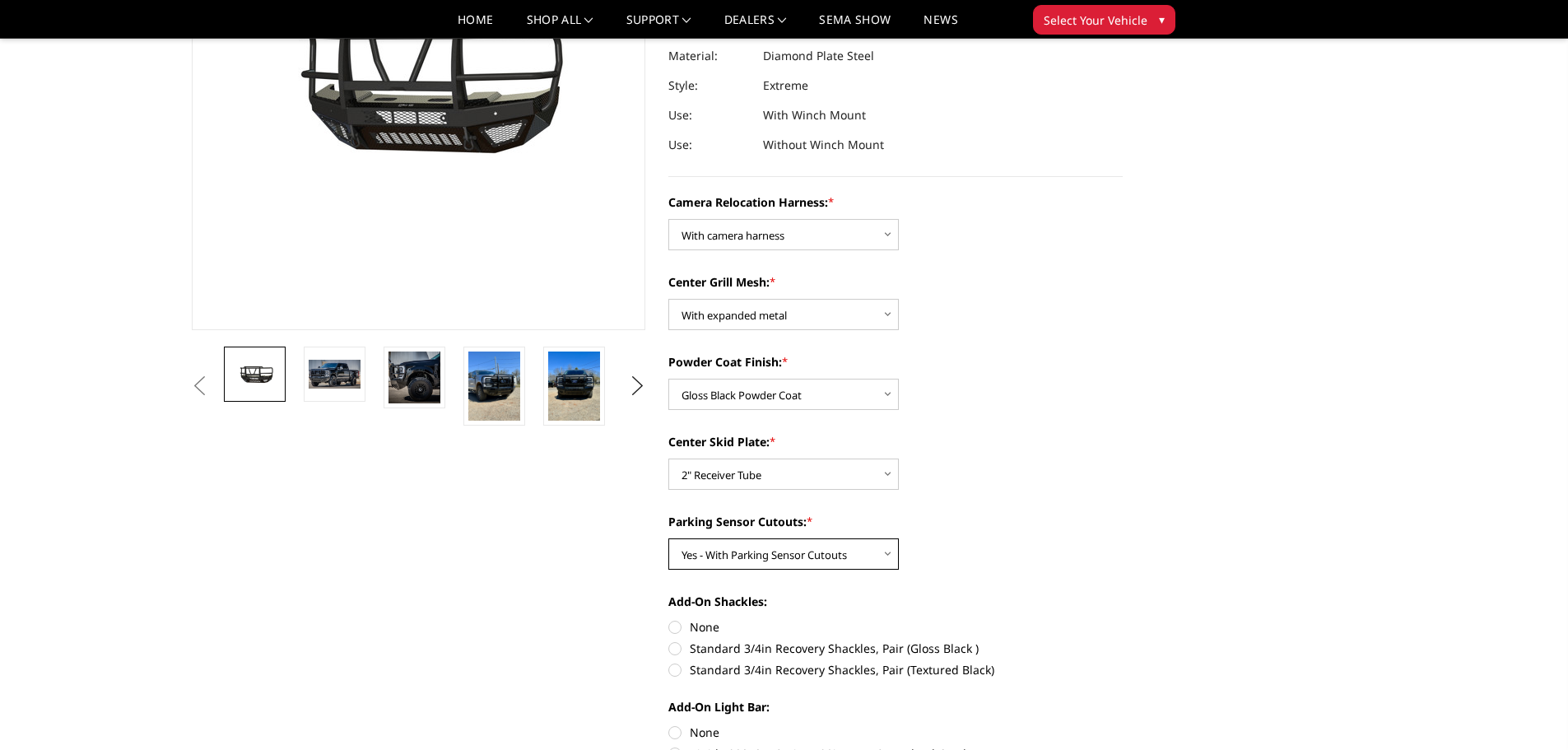
scroll to position [329, 0]
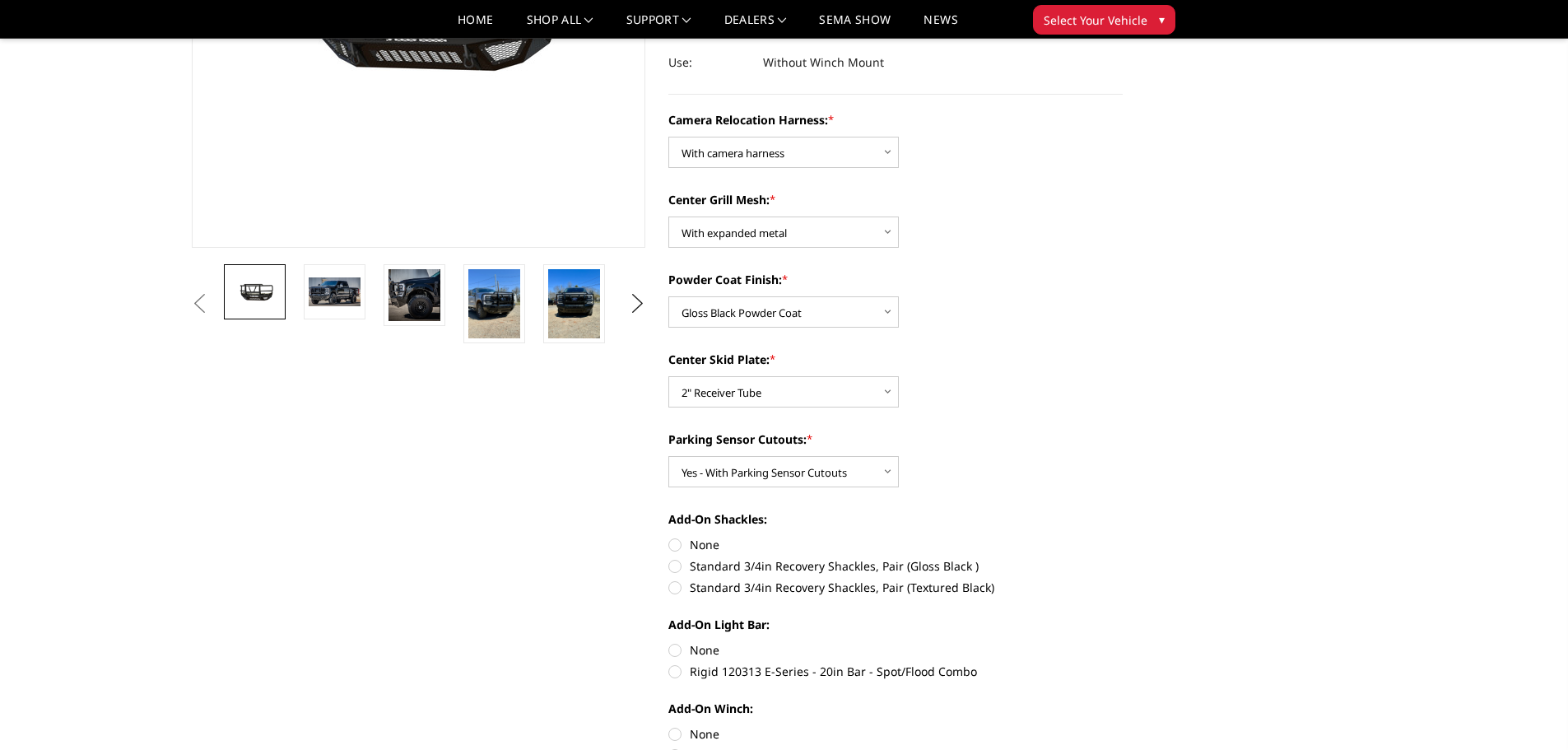
click at [676, 566] on label "Standard 3/4in Recovery Shackles, Pair (Gloss Black )" at bounding box center [895, 565] width 454 height 17
click at [1123, 537] on input "Standard 3/4in Recovery Shackles, Pair (Gloss Black )" at bounding box center [1123, 536] width 1 height 1
radio input "true"
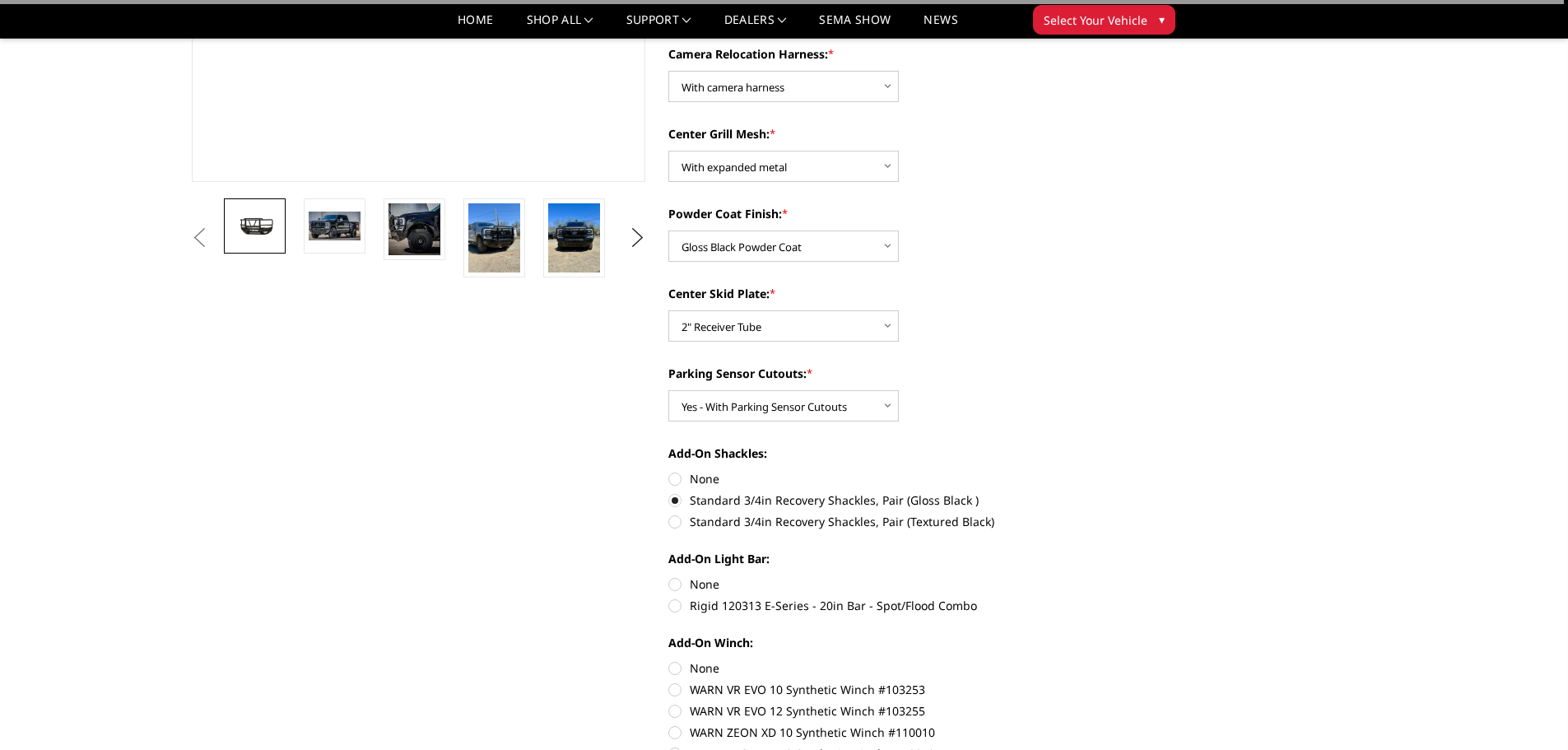
scroll to position [494, 0]
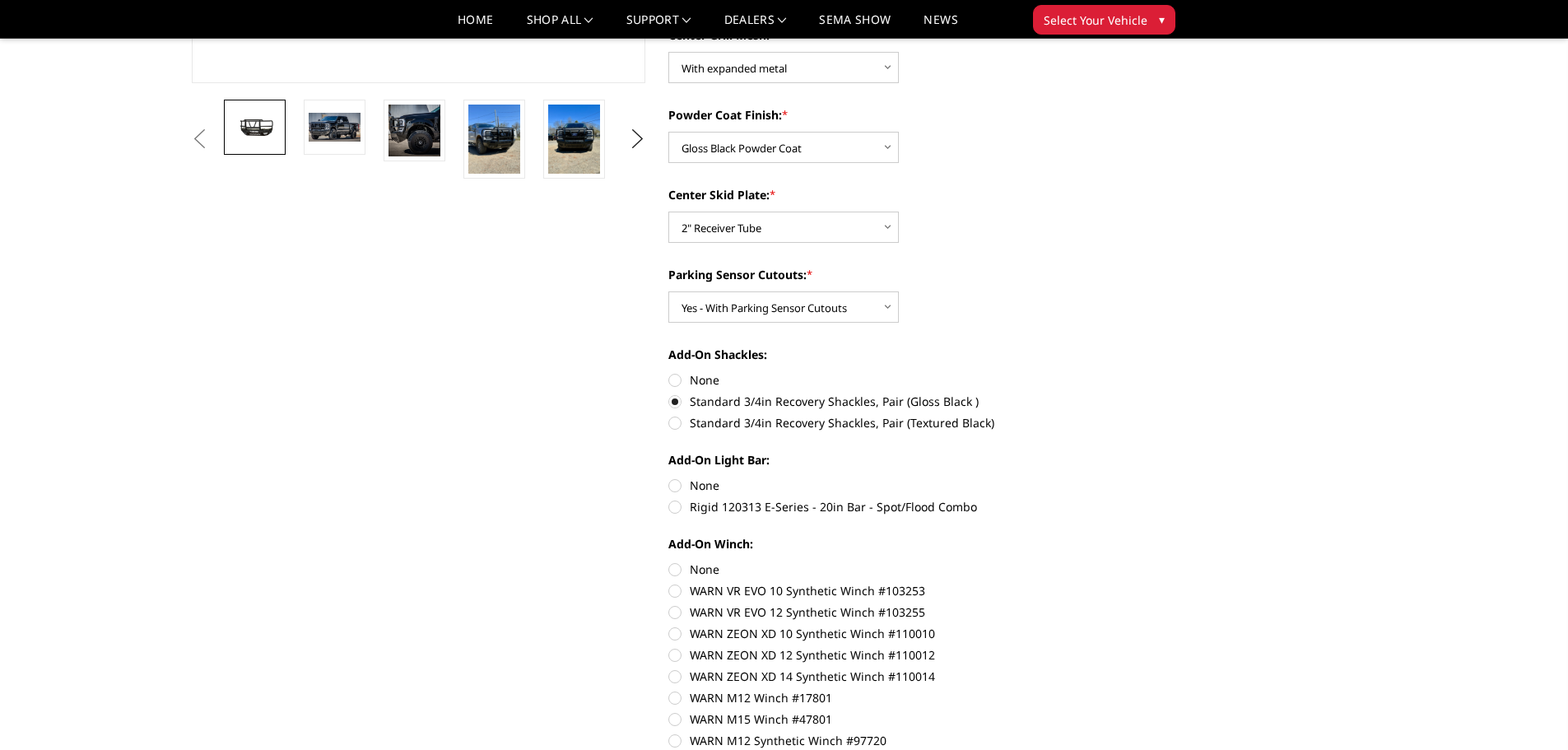
click at [677, 481] on label "None" at bounding box center [895, 484] width 454 height 17
click at [669, 477] on input "None" at bounding box center [668, 476] width 1 height 1
radio input "true"
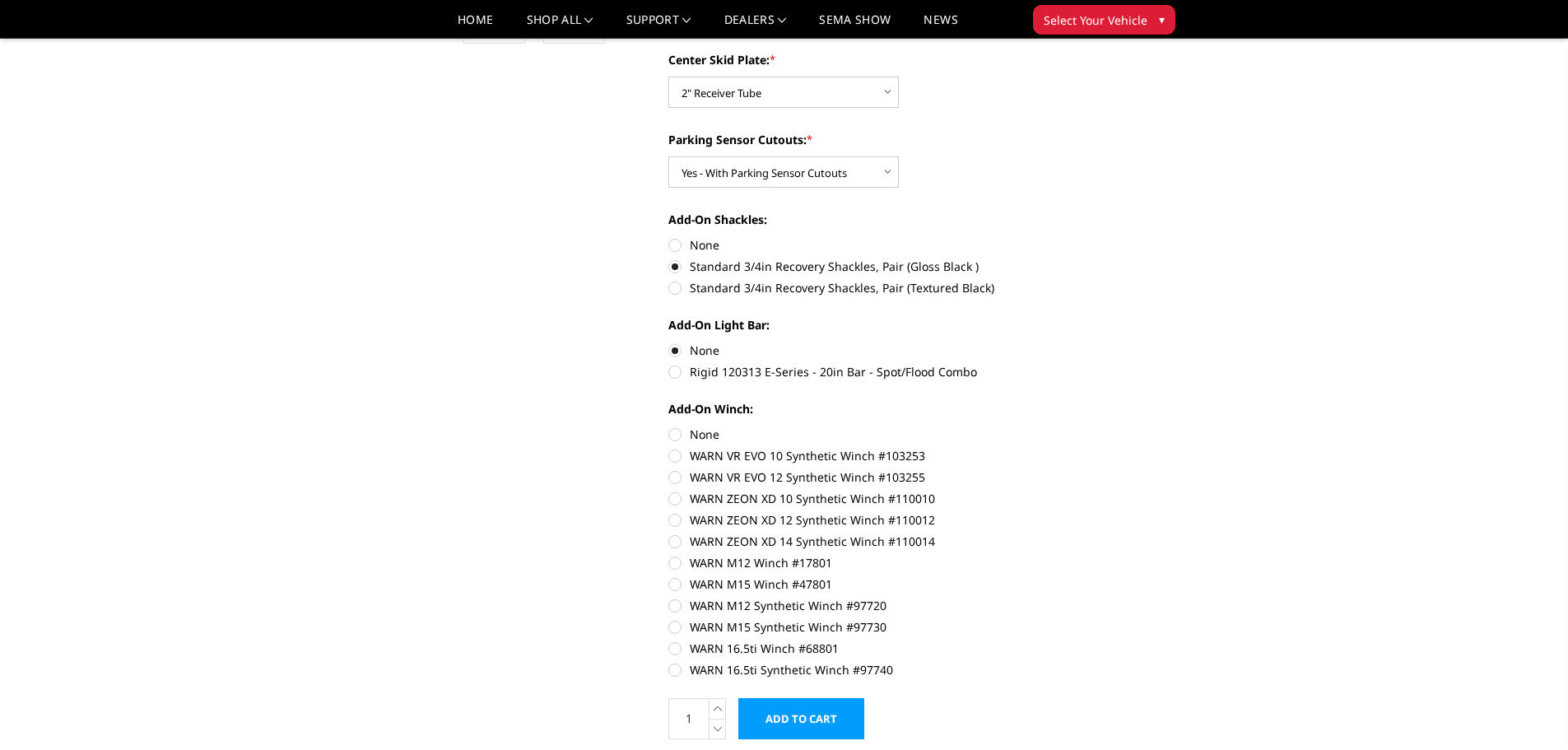
scroll to position [658, 0]
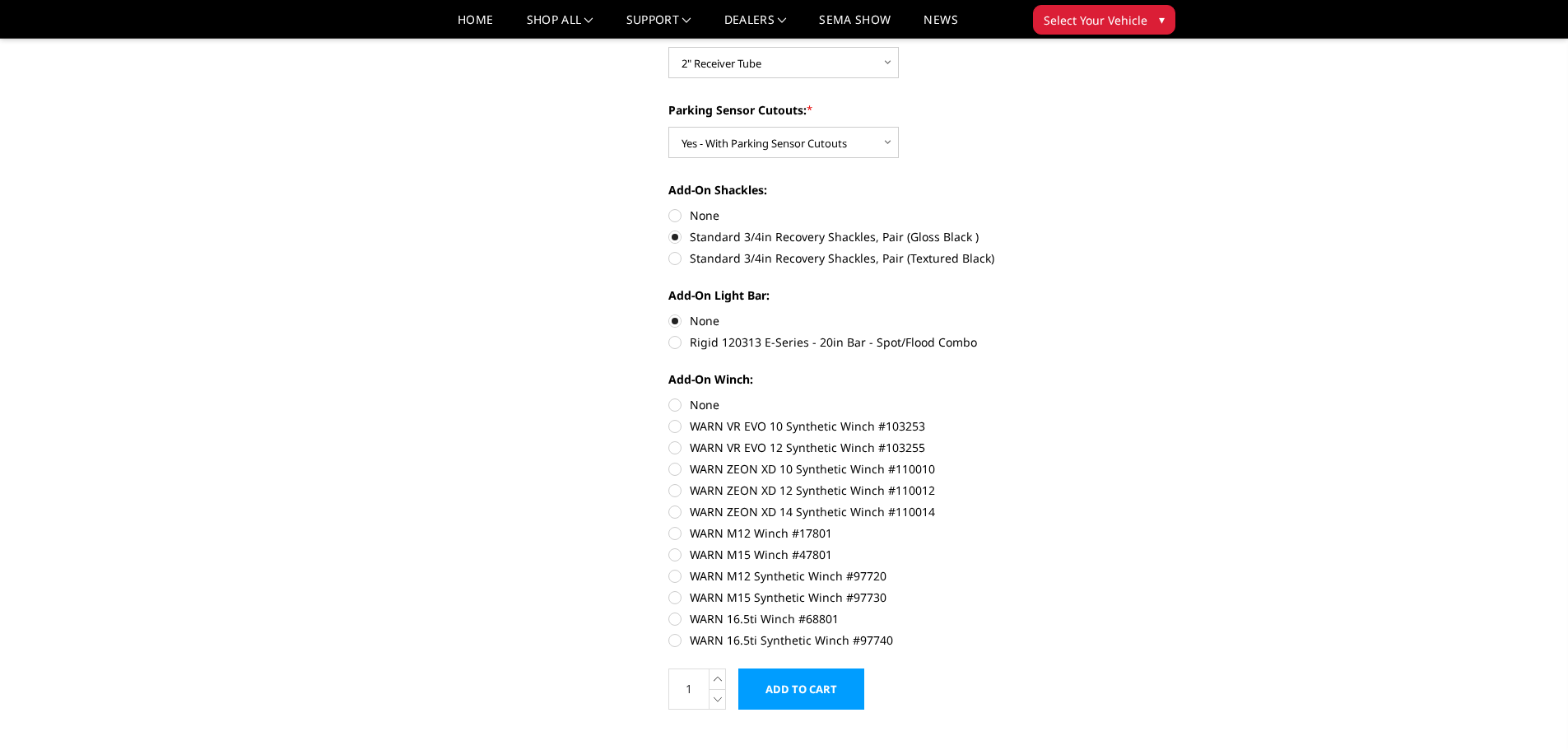
click at [672, 401] on label "None" at bounding box center [895, 404] width 454 height 17
click at [669, 396] on input "None" at bounding box center [668, 396] width 1 height 1
radio input "true"
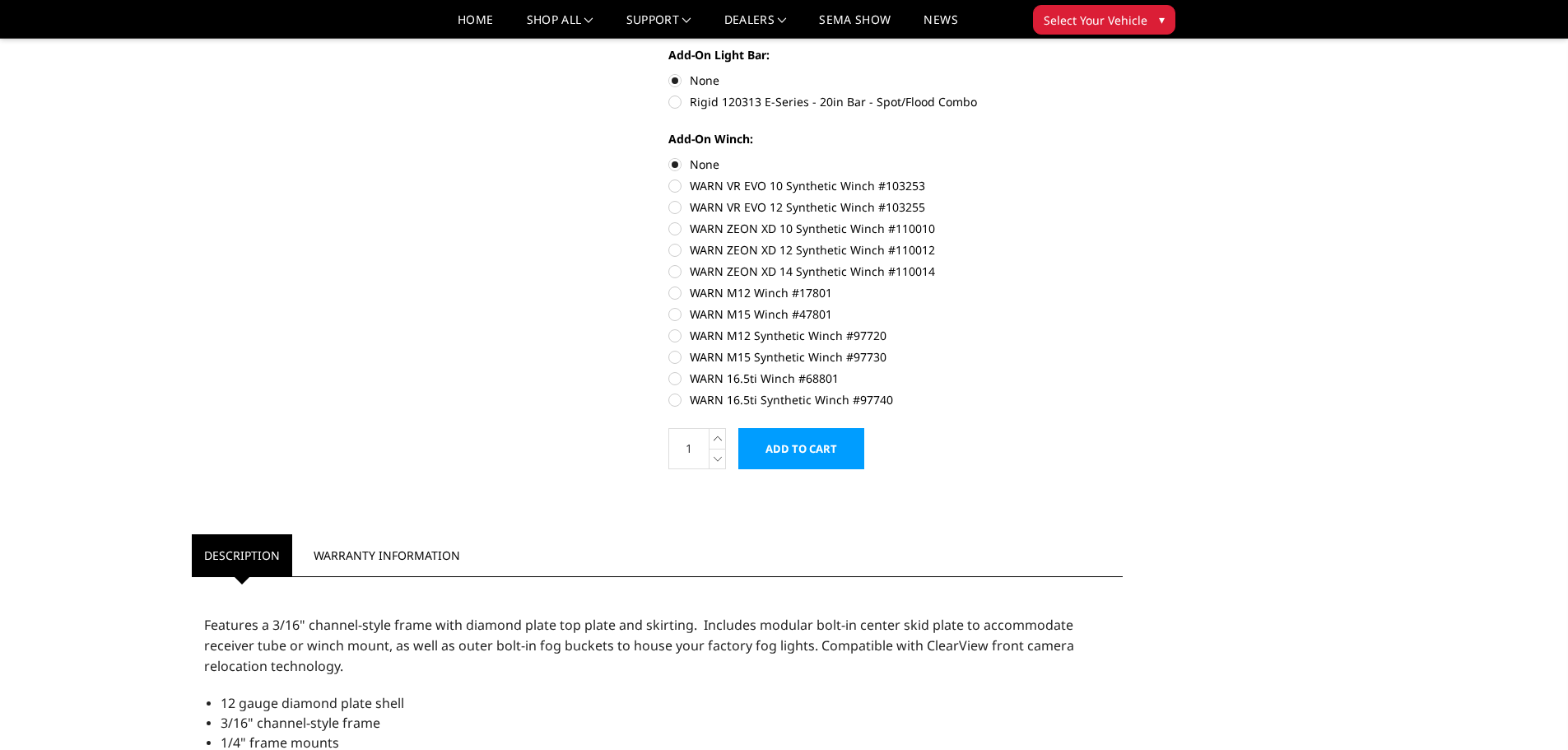
scroll to position [906, 0]
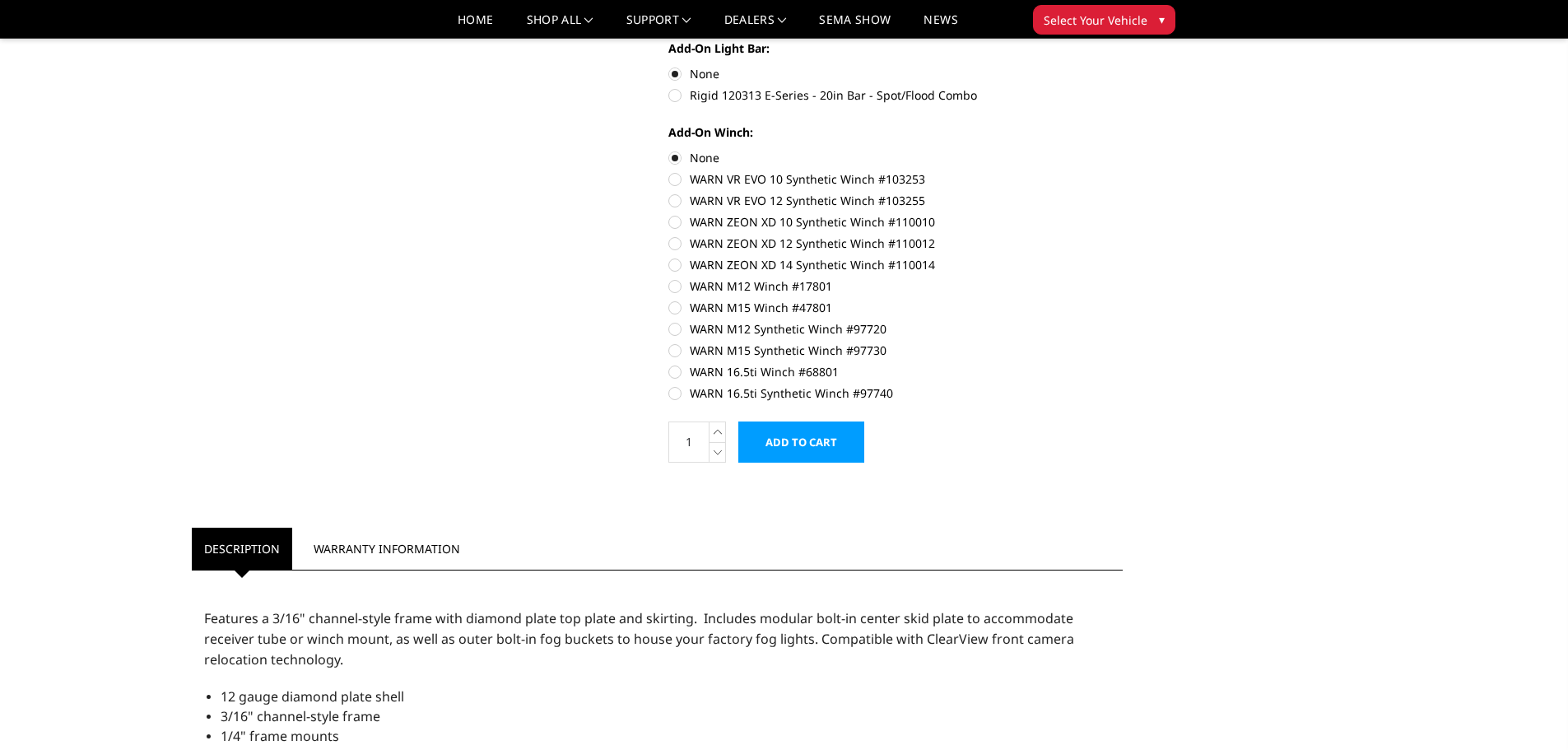
click at [774, 441] on input "Add to Cart" at bounding box center [802, 442] width 126 height 41
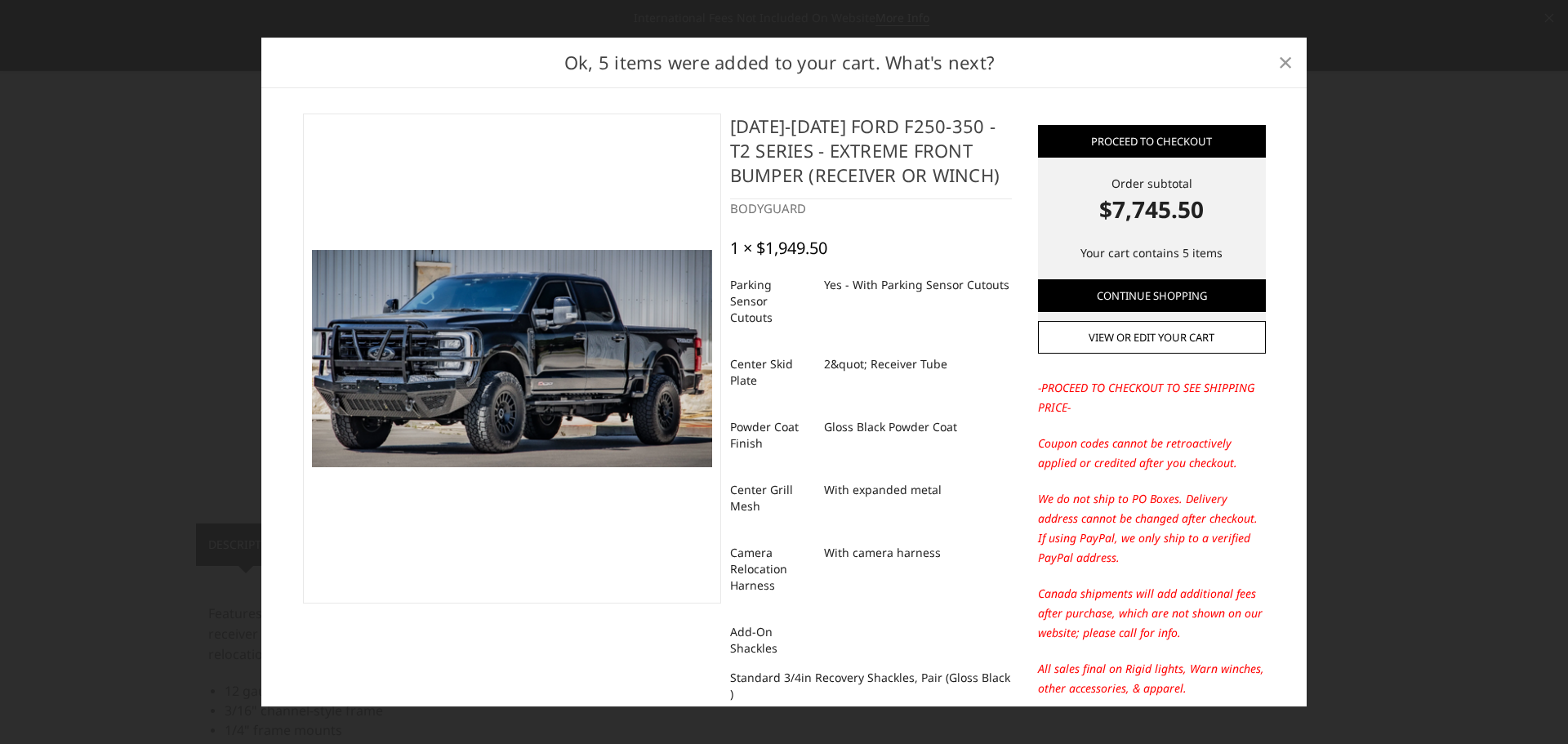
click at [1286, 57] on span "×" at bounding box center [1286, 62] width 15 height 35
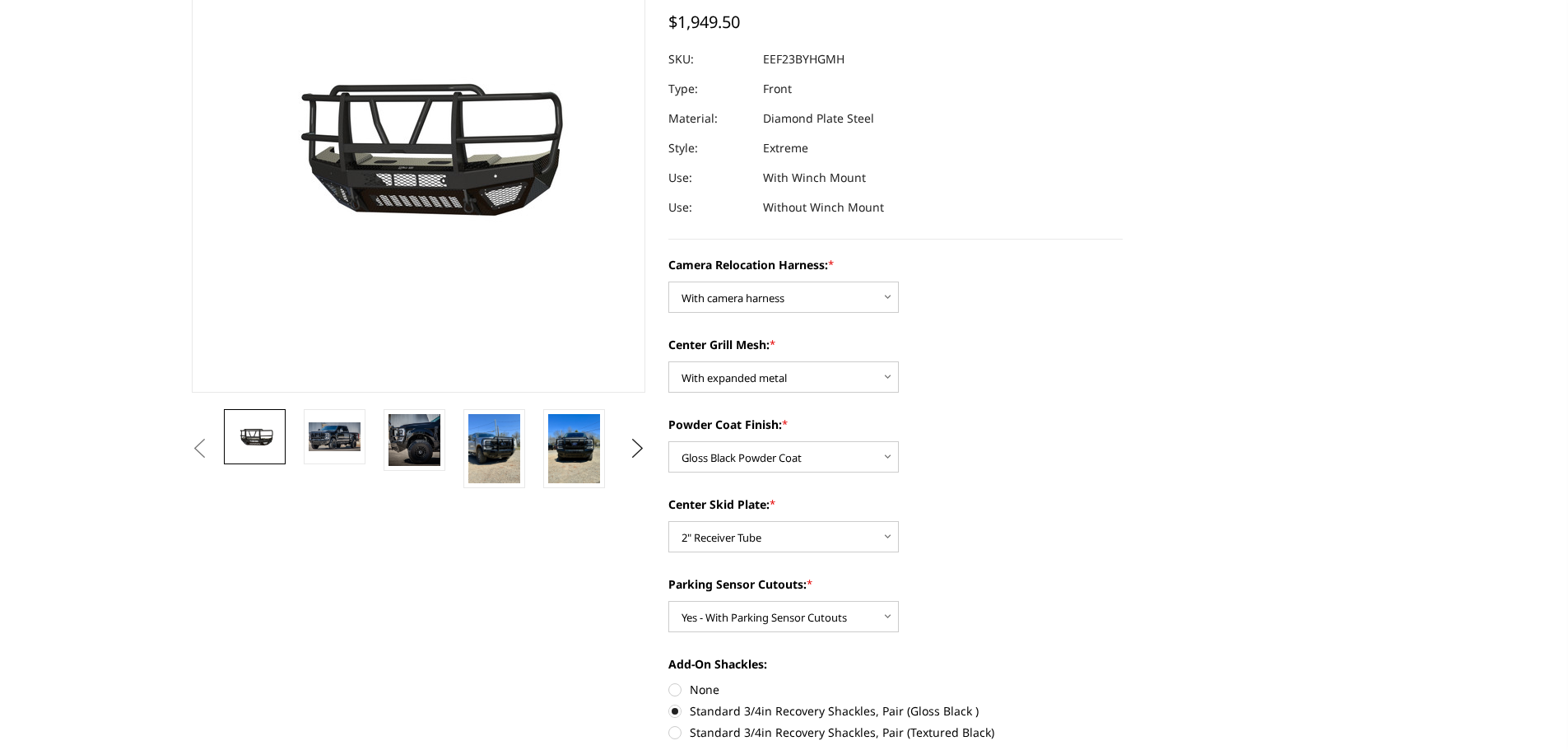
scroll to position [0, 0]
